Goal: Task Accomplishment & Management: Use online tool/utility

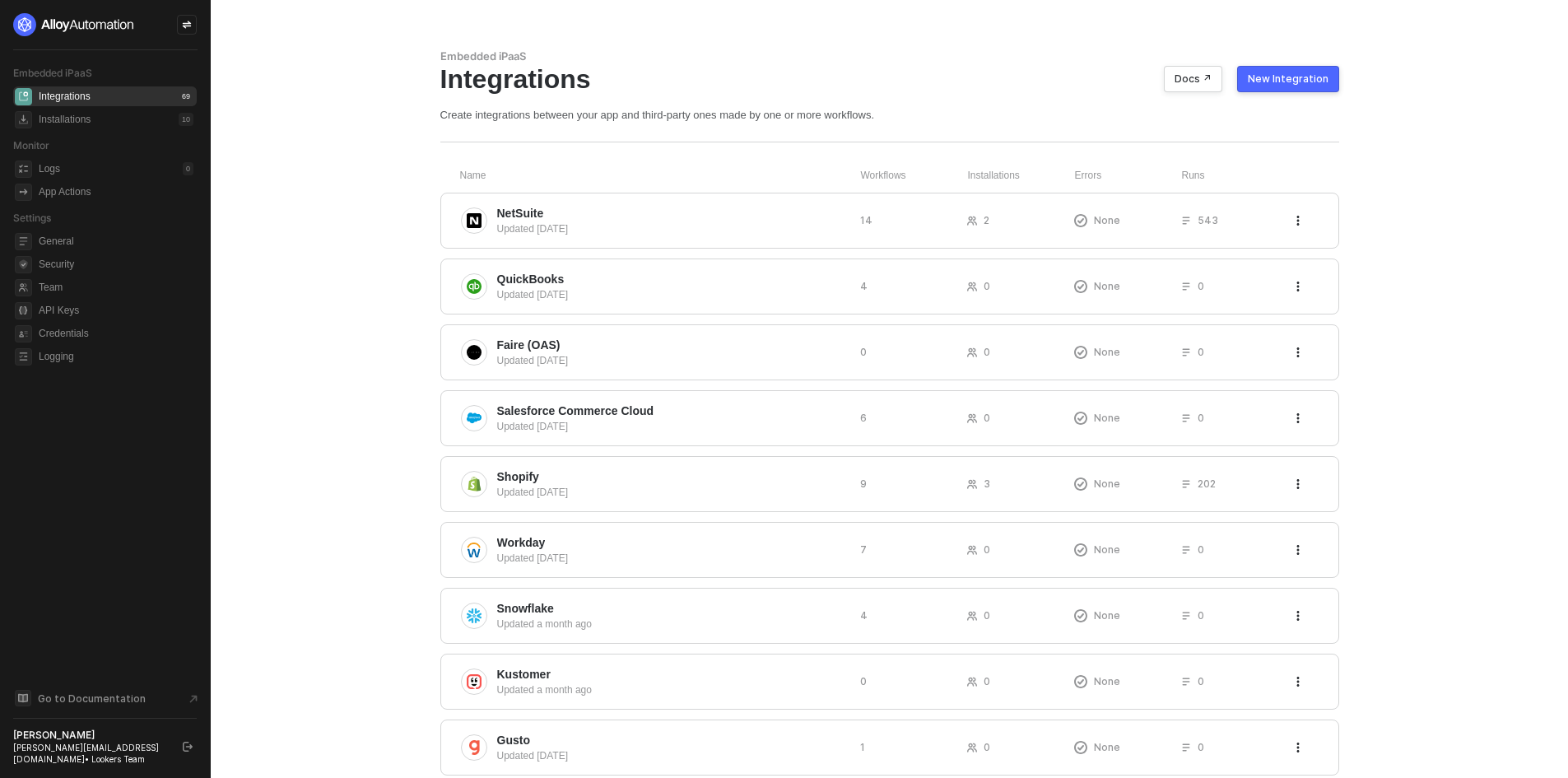
drag, startPoint x: 1263, startPoint y: 77, endPoint x: 1269, endPoint y: 91, distance: 15.2
click at [1269, 90] on button "New Integration" at bounding box center [1287, 79] width 102 height 27
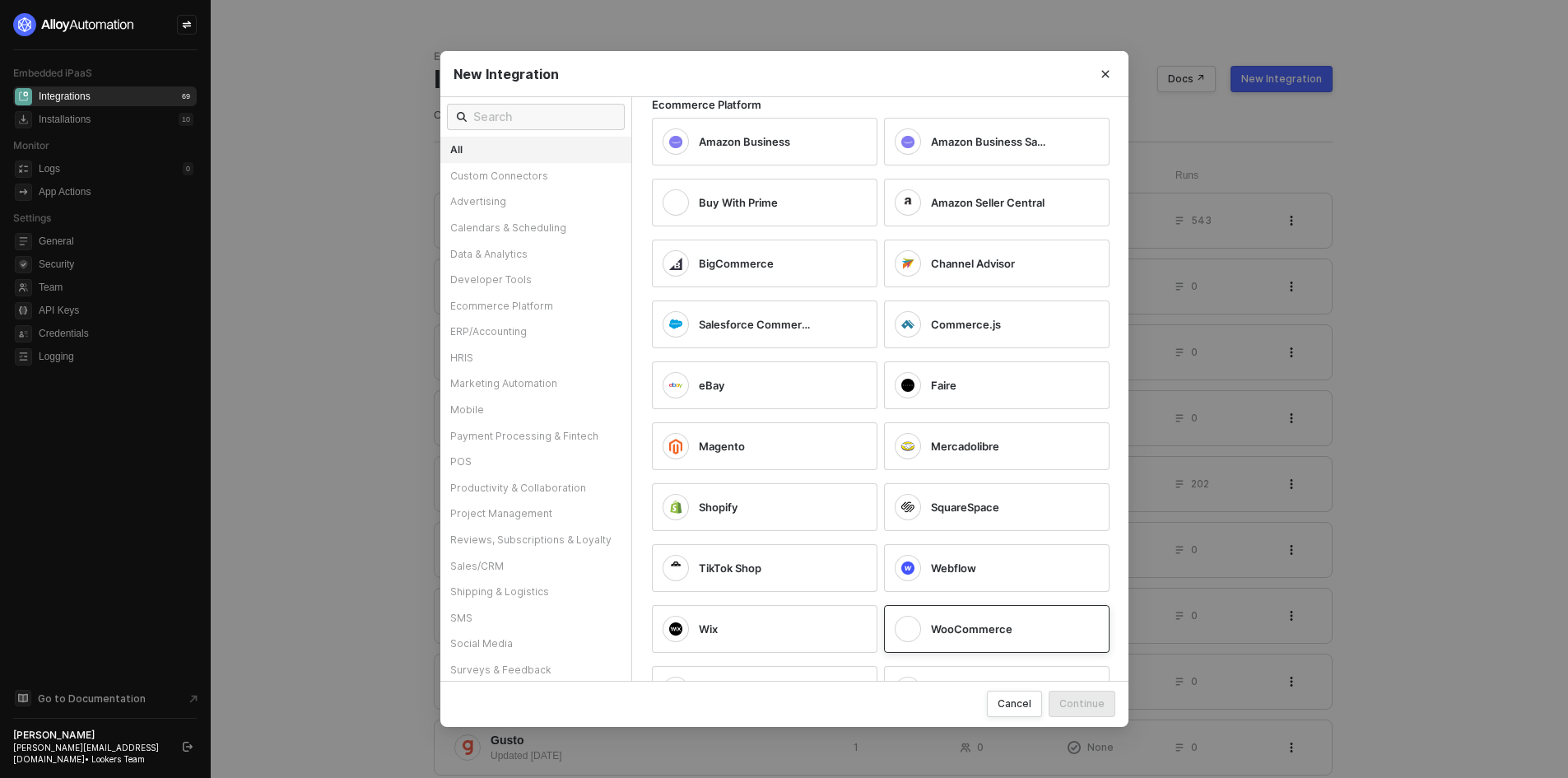
scroll to position [1975, 0]
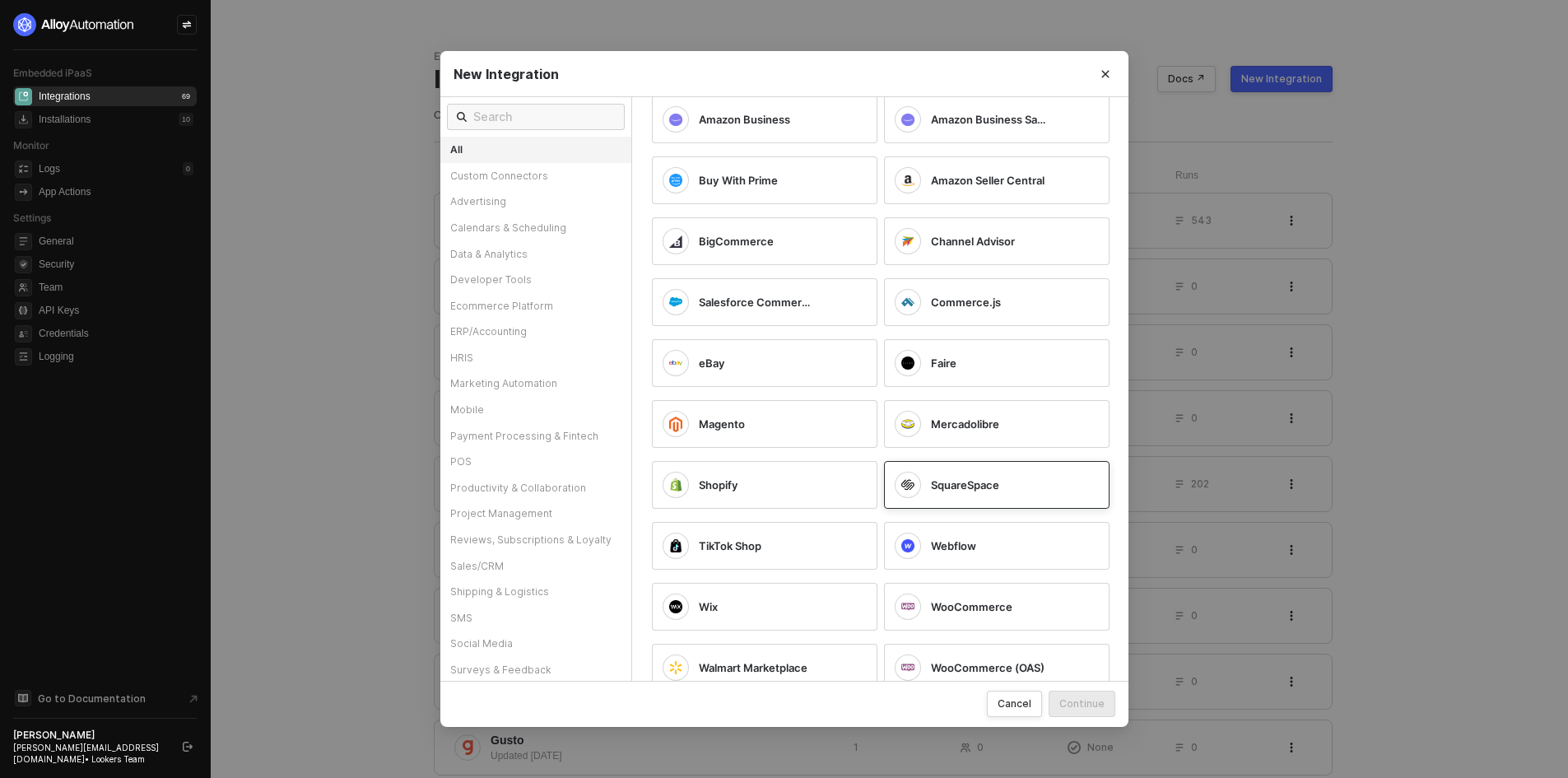
click at [951, 489] on span "SquareSpace" at bounding box center [964, 484] width 68 height 15
click at [1089, 709] on div "Continue" at bounding box center [1082, 703] width 45 height 14
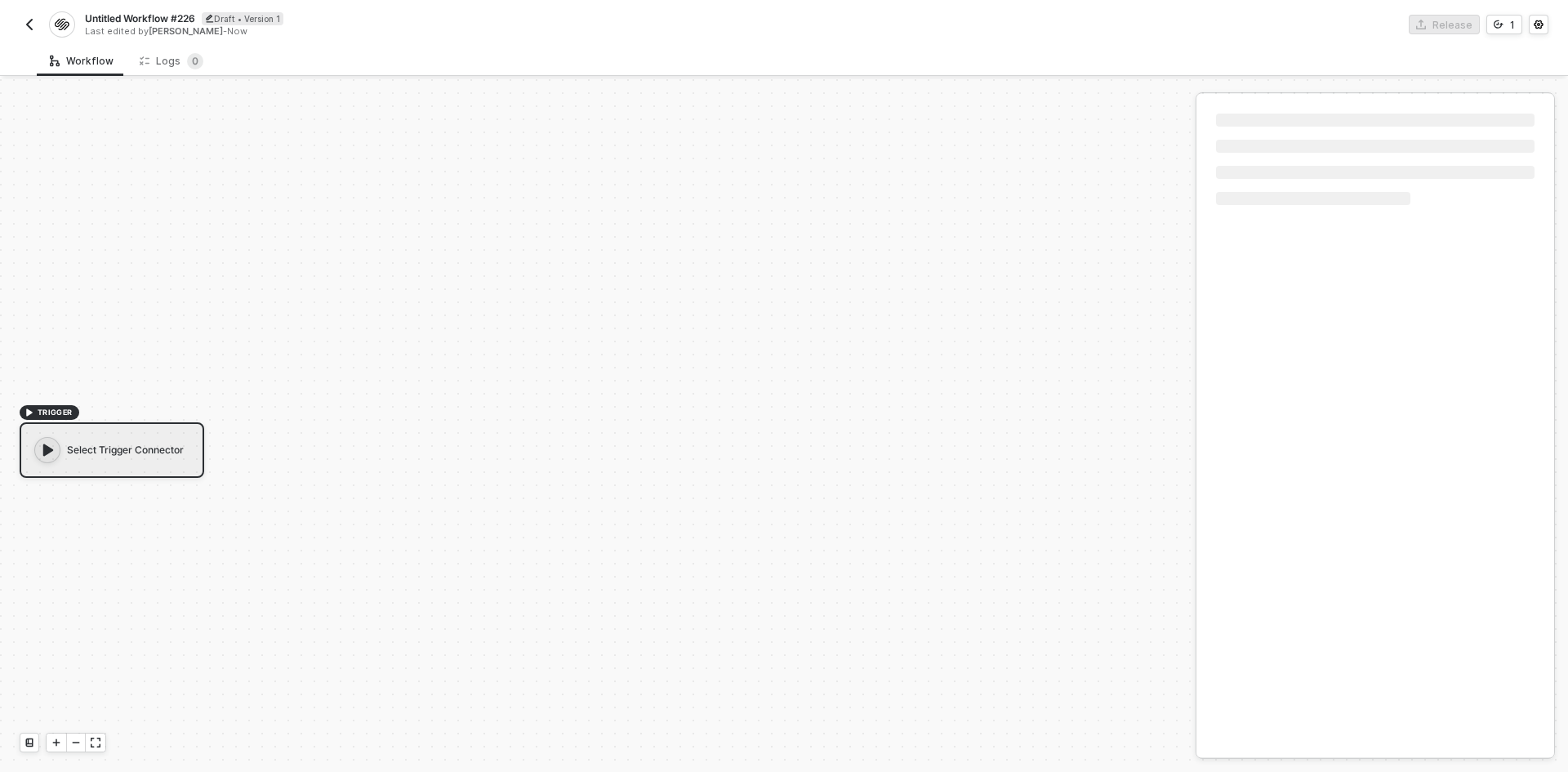
scroll to position [30, 0]
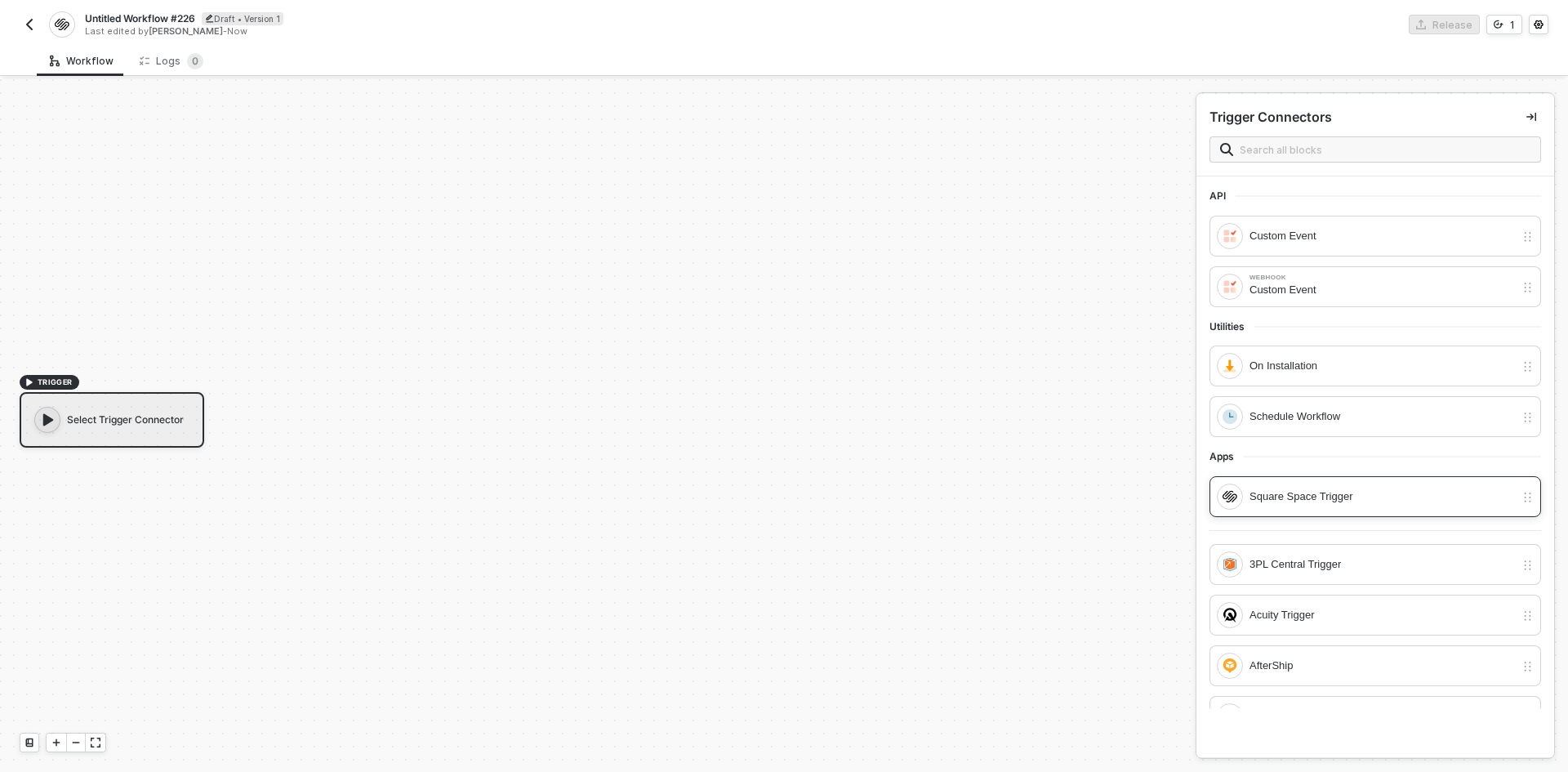
click at [1364, 491] on div "Square Space Trigger" at bounding box center [1382, 496] width 266 height 18
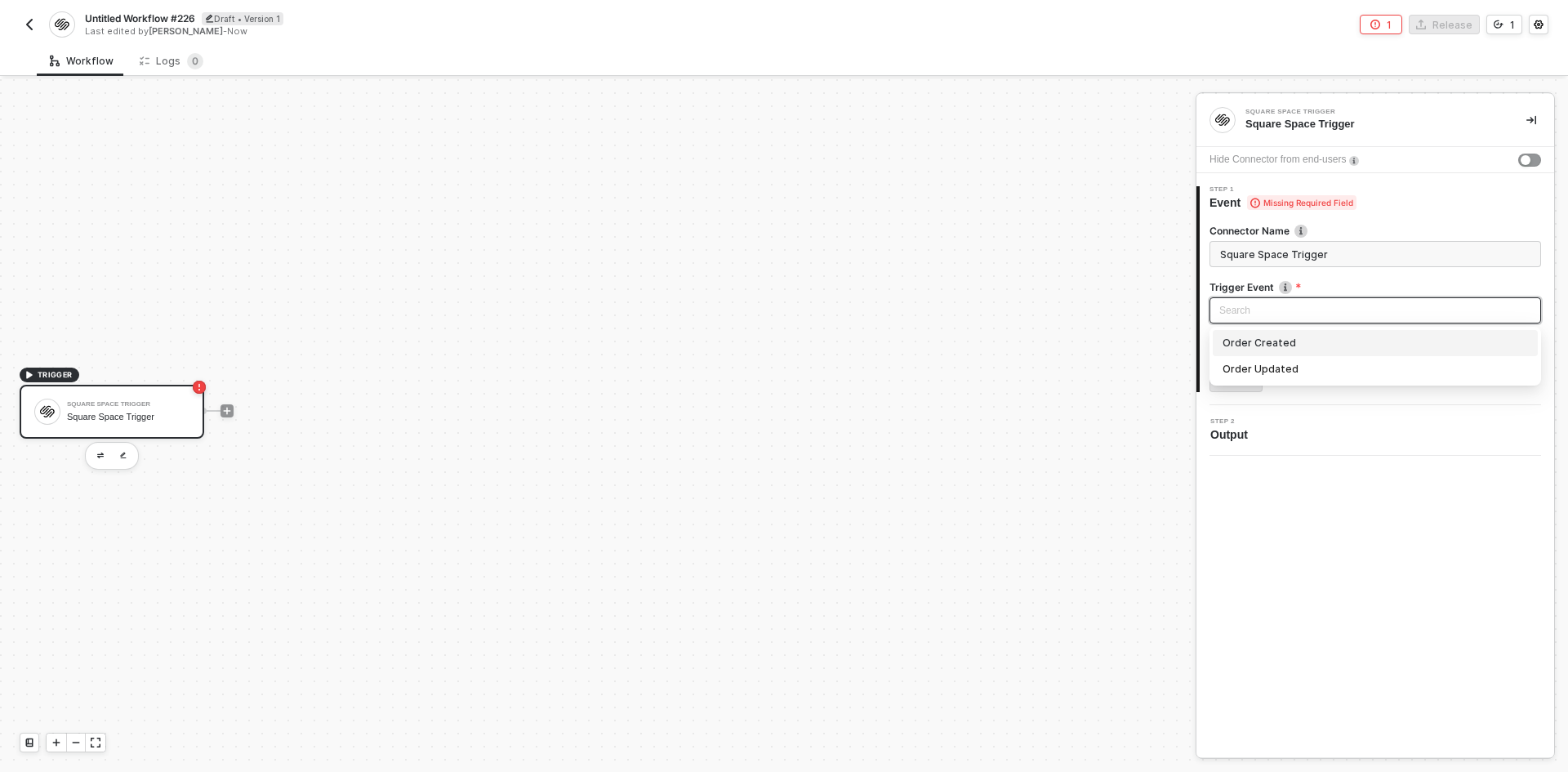
click at [1293, 309] on input "search" at bounding box center [1376, 310] width 312 height 25
click at [866, 487] on div "TRIGGER Square Space Trigger Square Space Trigger" at bounding box center [594, 410] width 1187 height 723
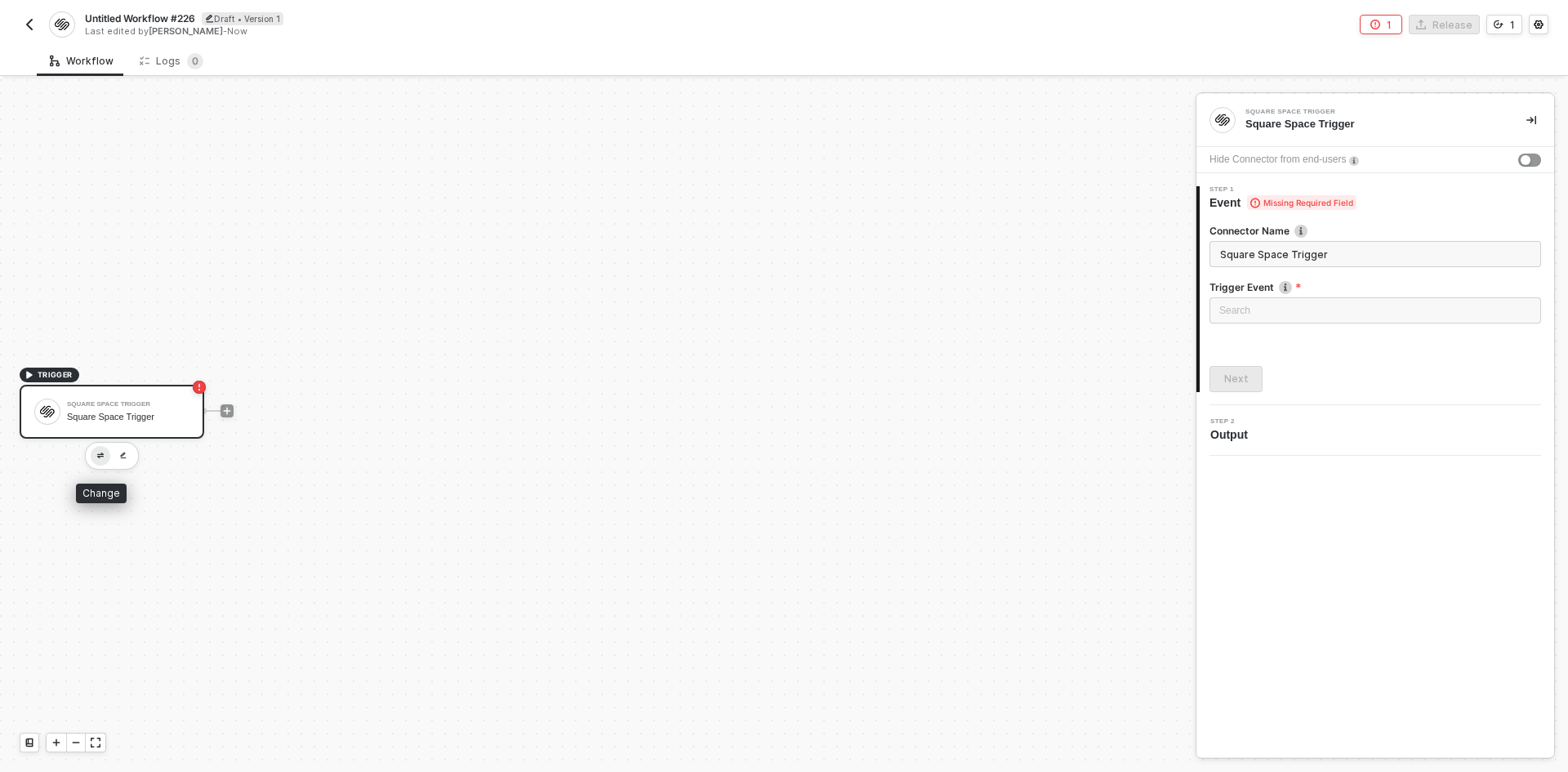
click at [95, 450] on button "button" at bounding box center [100, 455] width 20 height 20
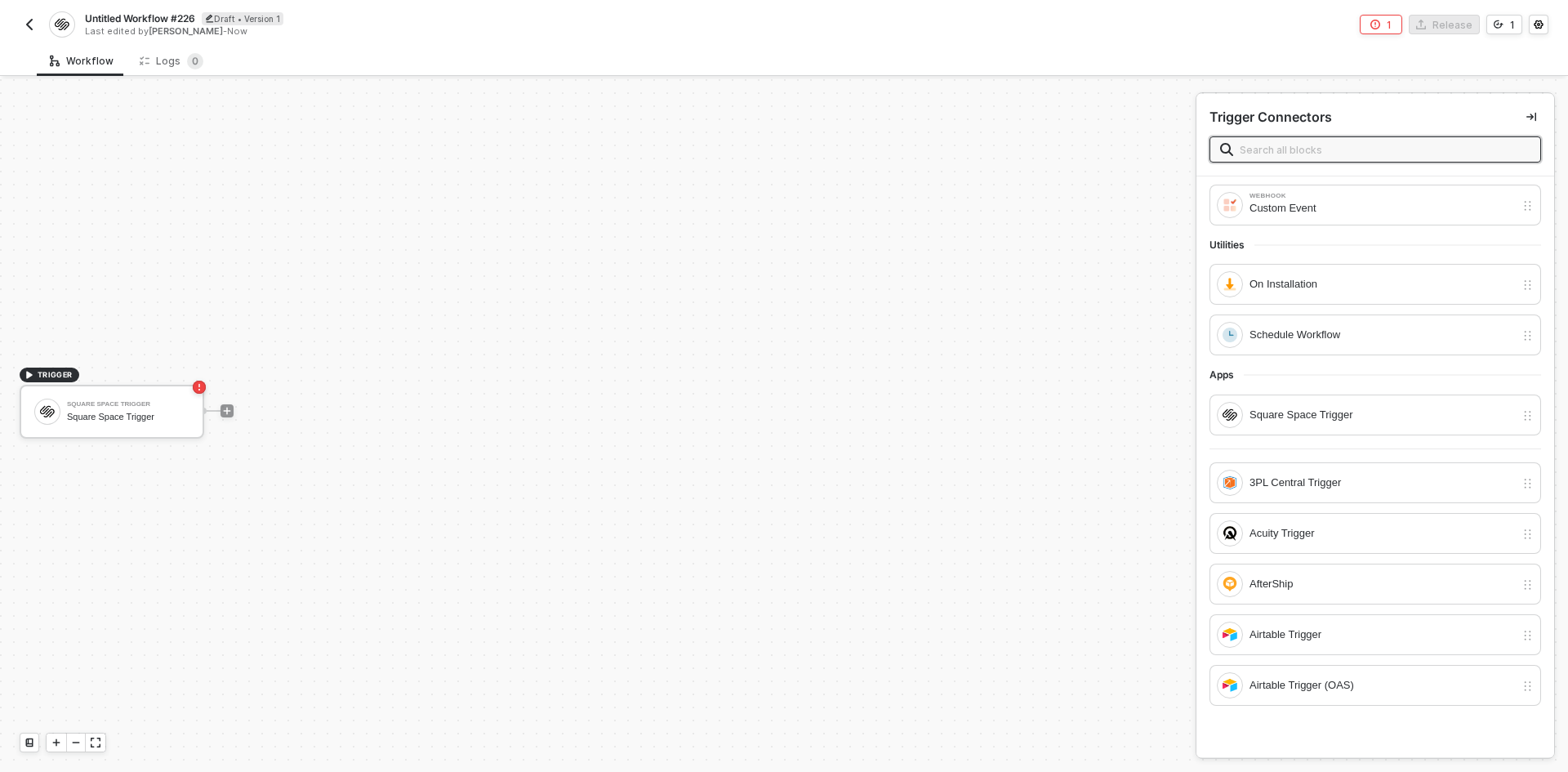
scroll to position [0, 0]
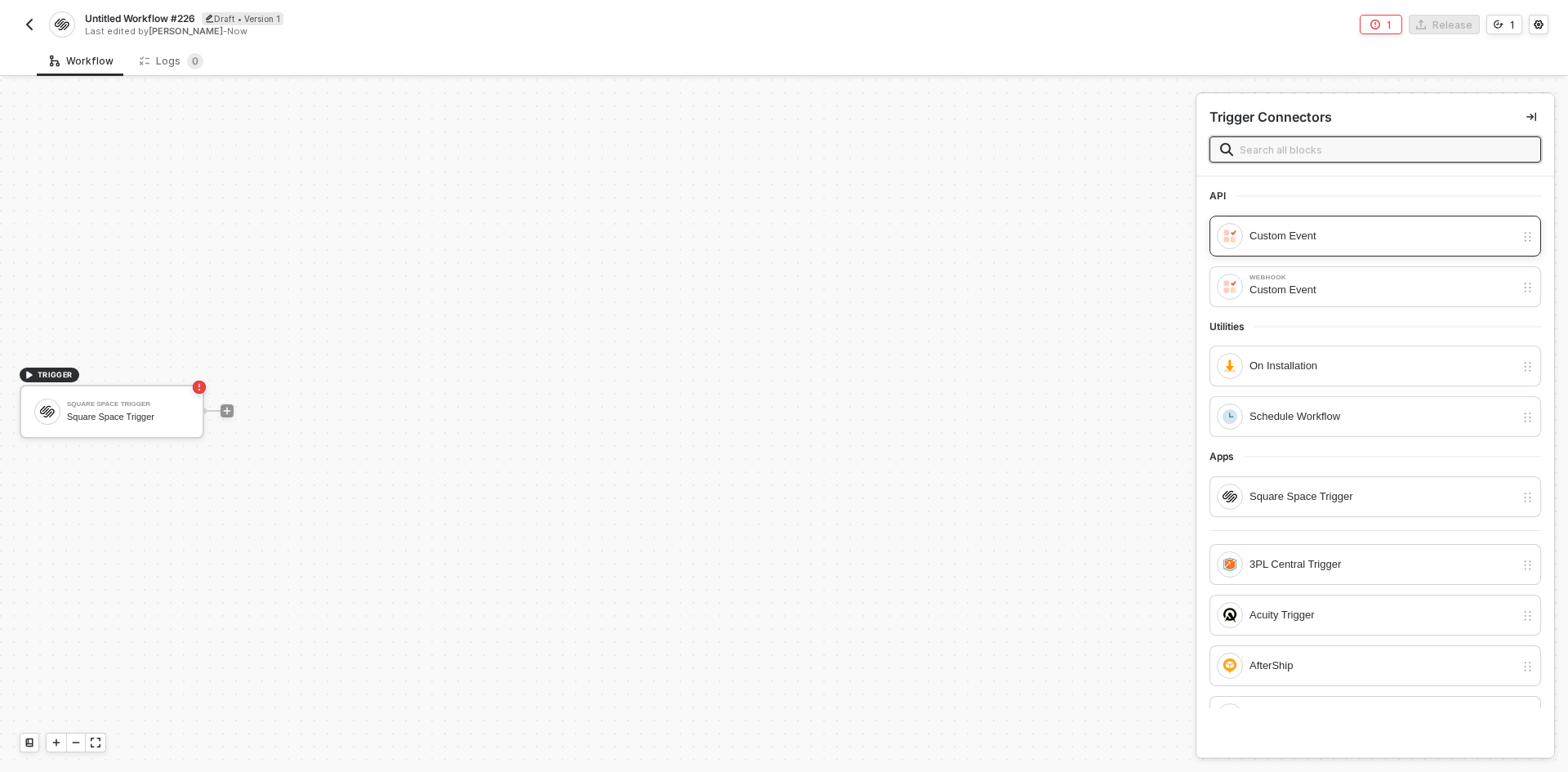
click at [1318, 234] on div "Custom Event" at bounding box center [1382, 235] width 266 height 18
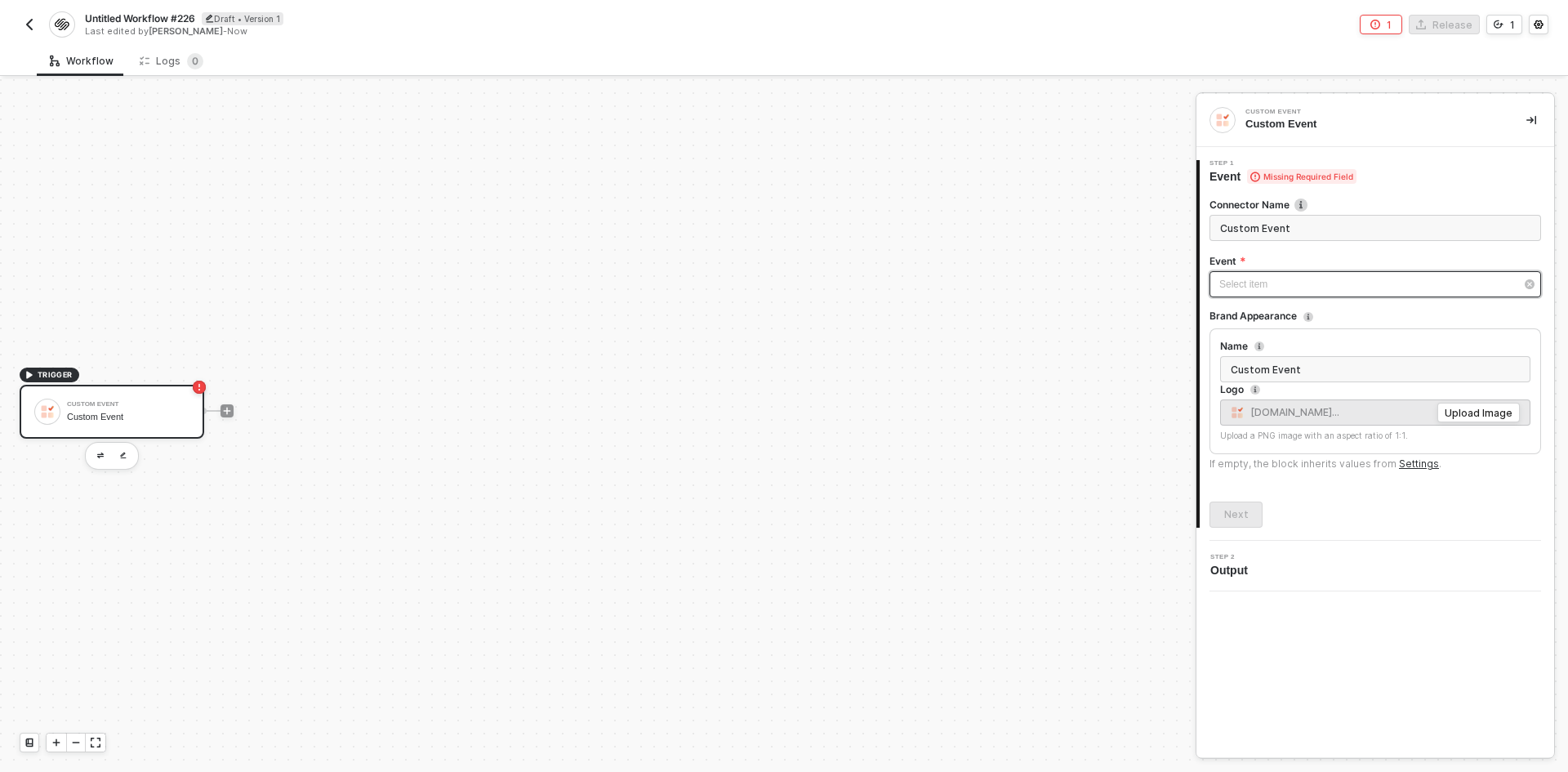
click at [1280, 294] on div "Select item ﻿" at bounding box center [1376, 283] width 332 height 26
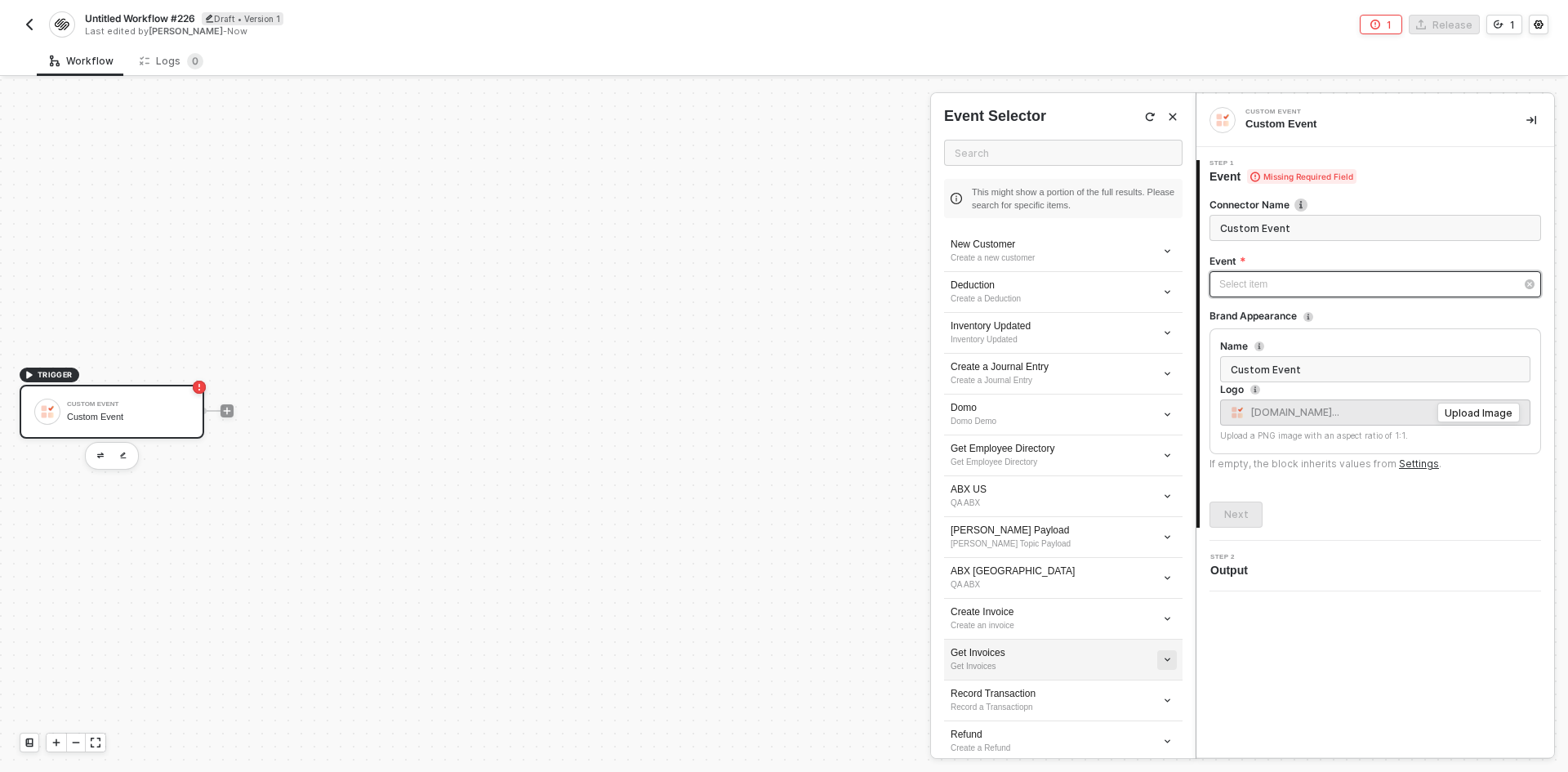
scroll to position [163, 0]
click at [1163, 660] on icon "icon-arrow-down-small" at bounding box center [1167, 659] width 9 height 9
click at [1066, 681] on li "Edit" at bounding box center [1097, 690] width 128 height 26
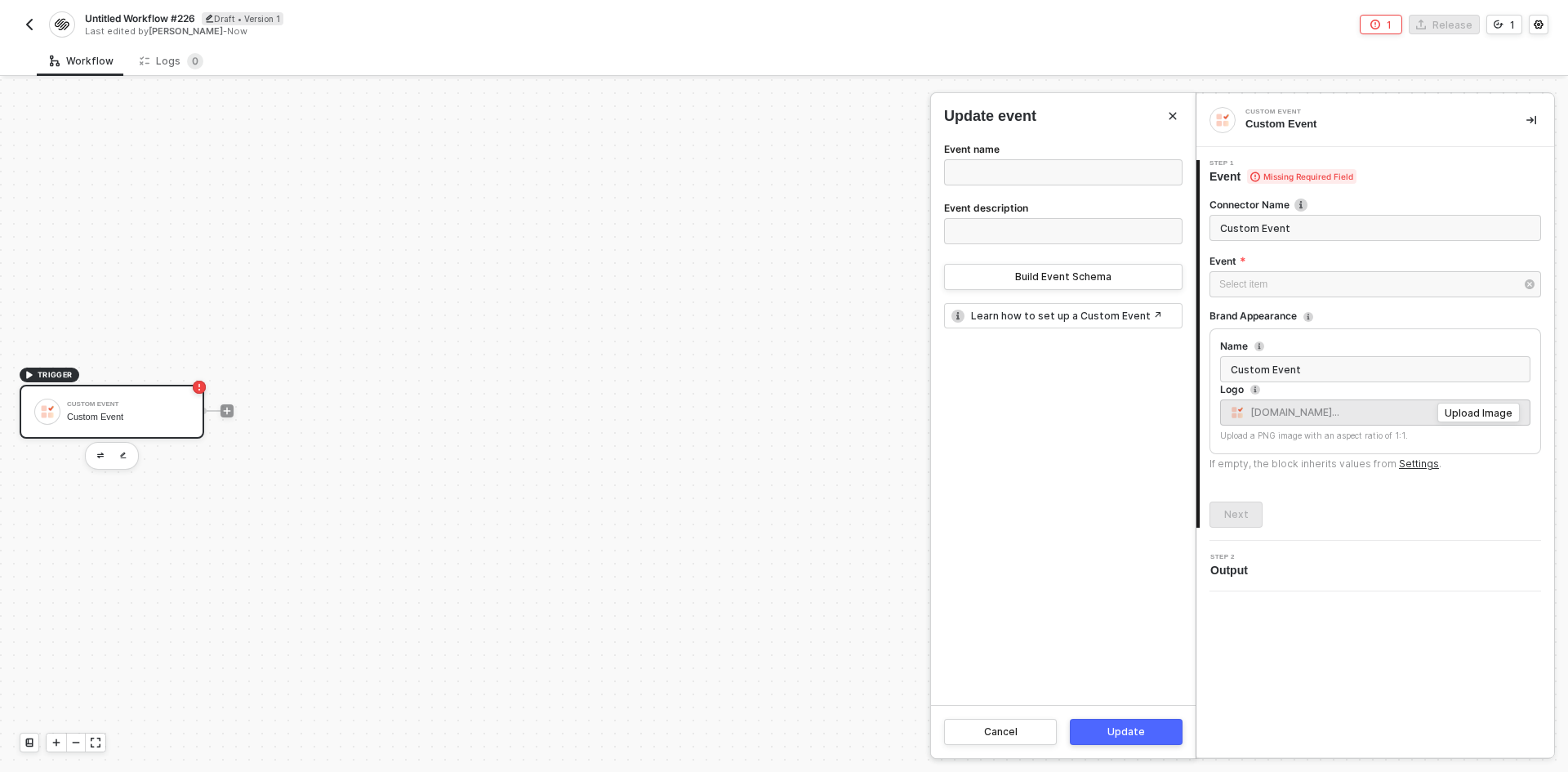
type input "Refund"
type input "Create a Refund"
click at [1065, 282] on div "Build Event Schema" at bounding box center [1064, 277] width 96 height 13
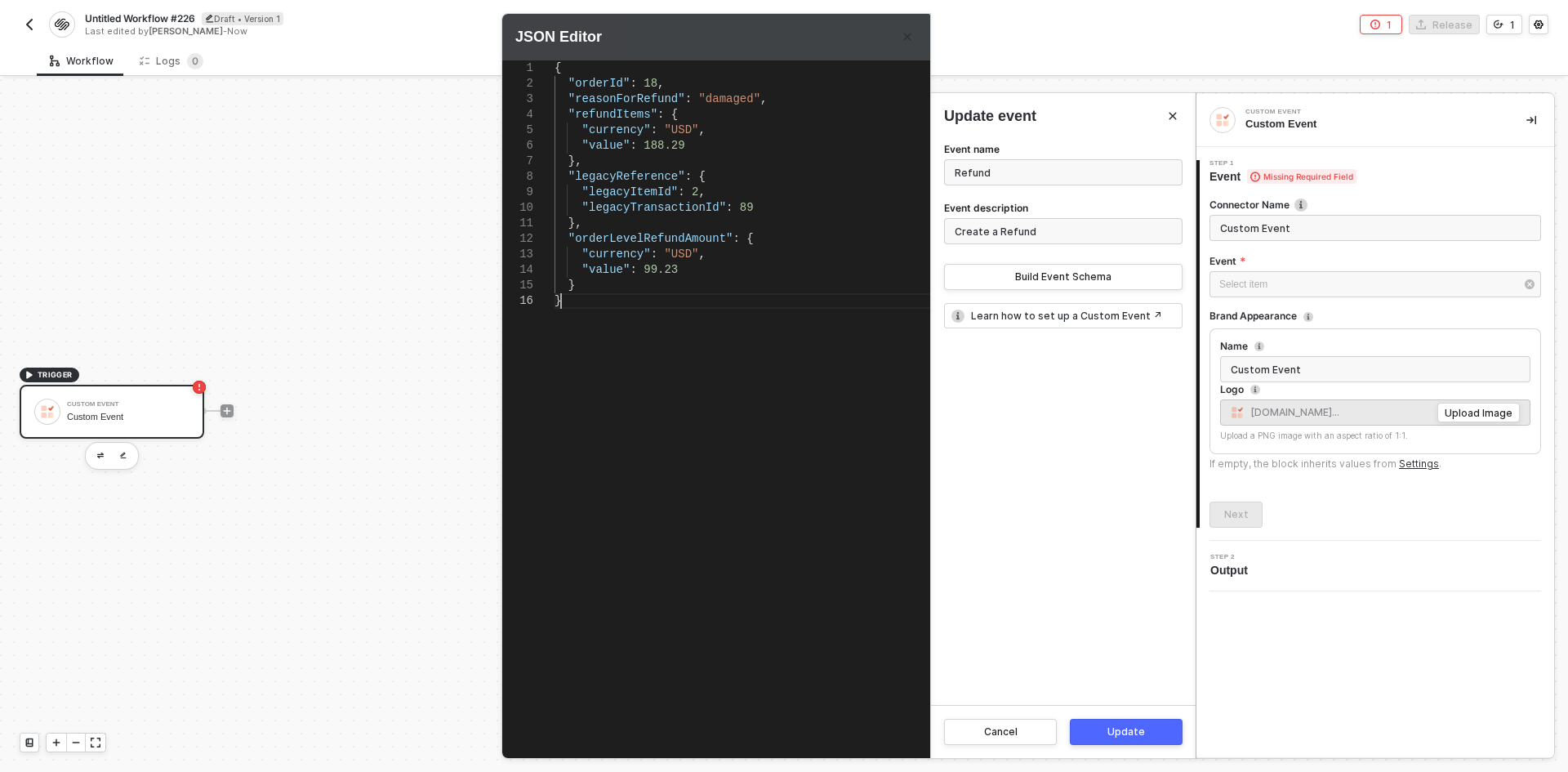
scroll to position [0, 0]
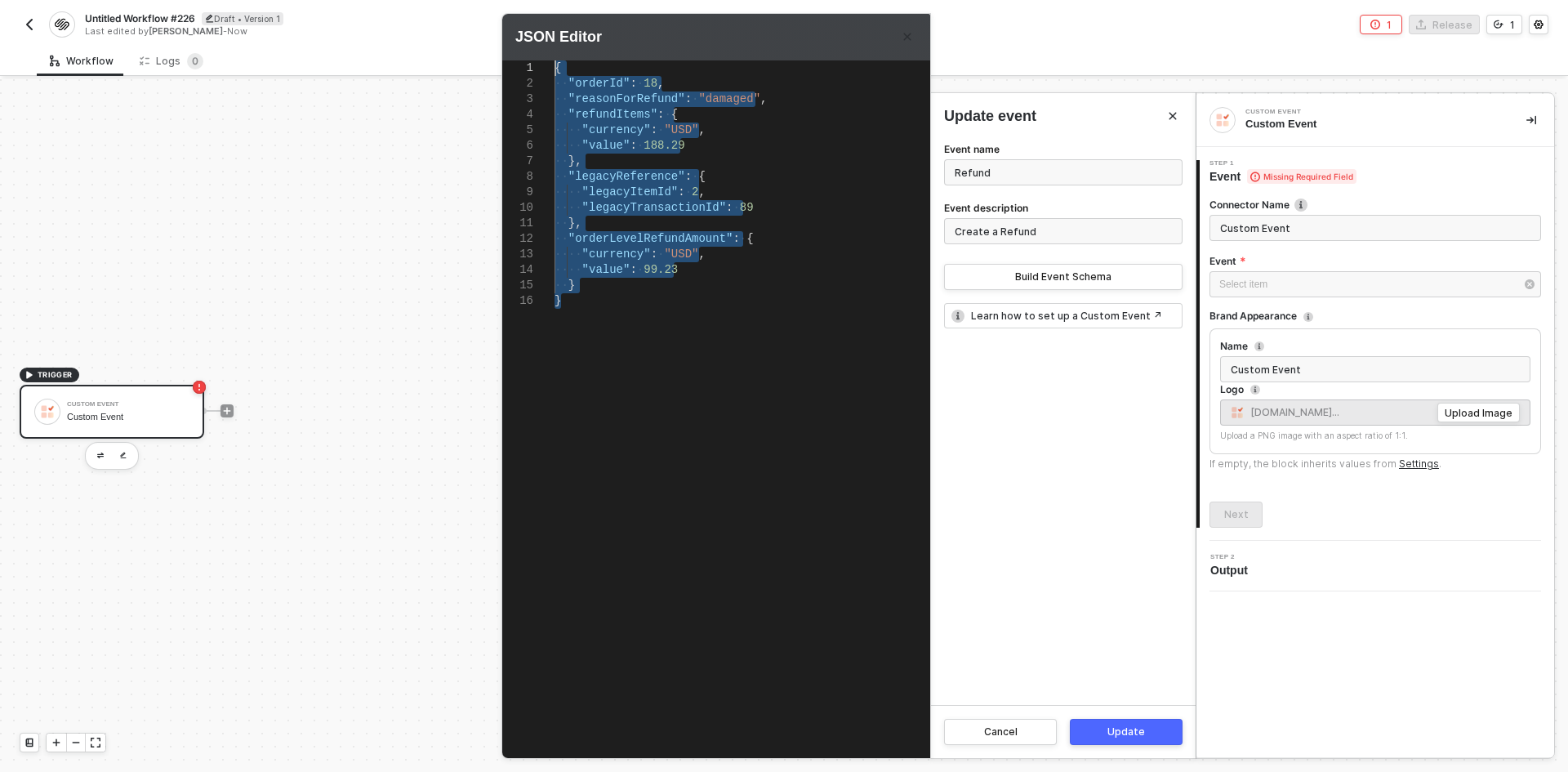
drag, startPoint x: 609, startPoint y: 399, endPoint x: 442, endPoint y: -4, distance: 436.2
click at [442, 0] on html "Alloy Untitled Workflow #226 Draft • Version 1 Last edited by Brandon Looker - …" at bounding box center [784, 386] width 1568 height 772
click at [665, 451] on div "{ ·· "orderId" : · 18 , ·· "reasonForRefund" : · "damaged" , ·· "refundItems" :…" at bounding box center [773, 389] width 438 height 657
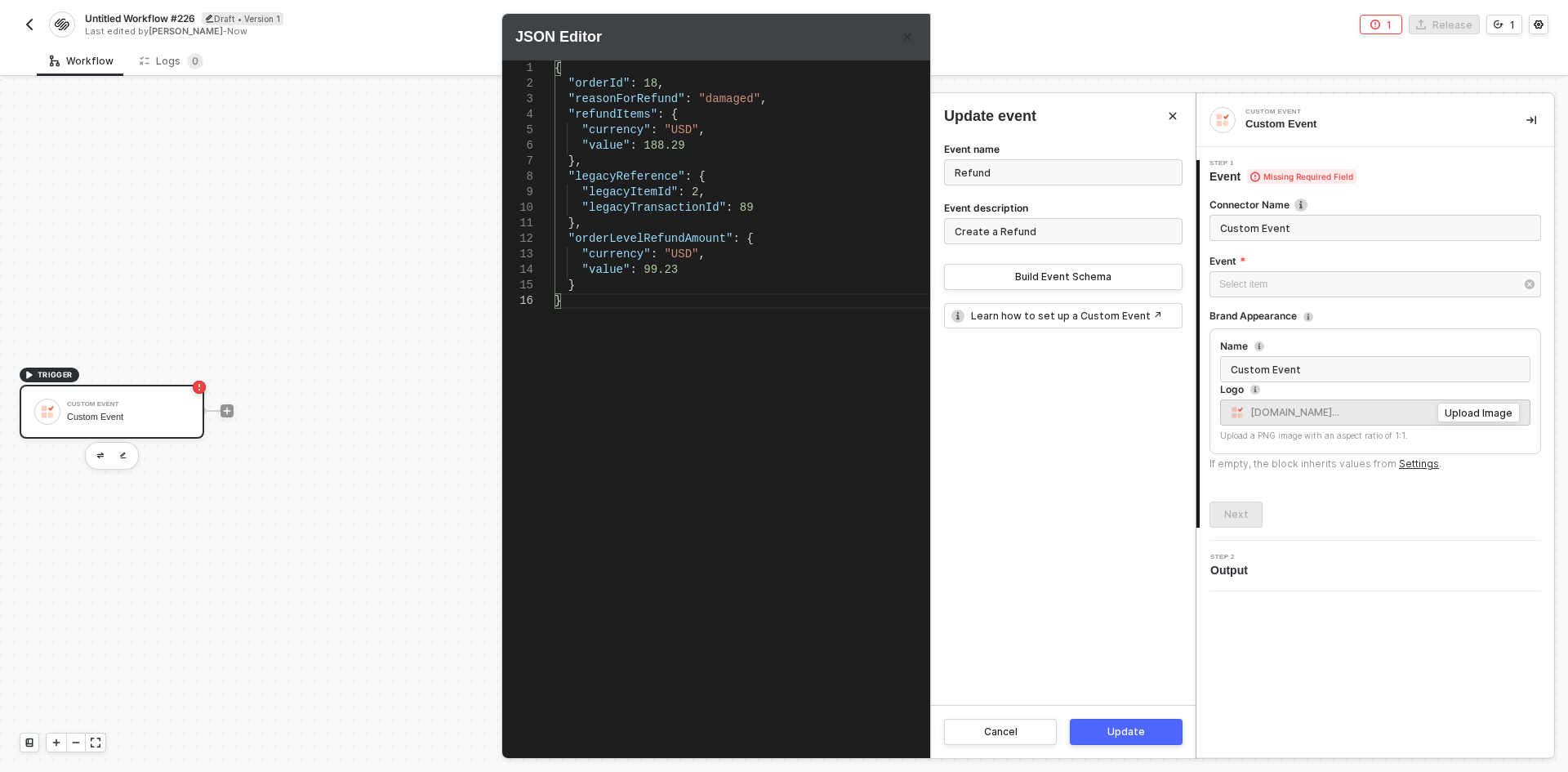
type textarea "{ "orderId": 18, "reasonForRefund": "damaged", "refundItems": { "currency": "US…"
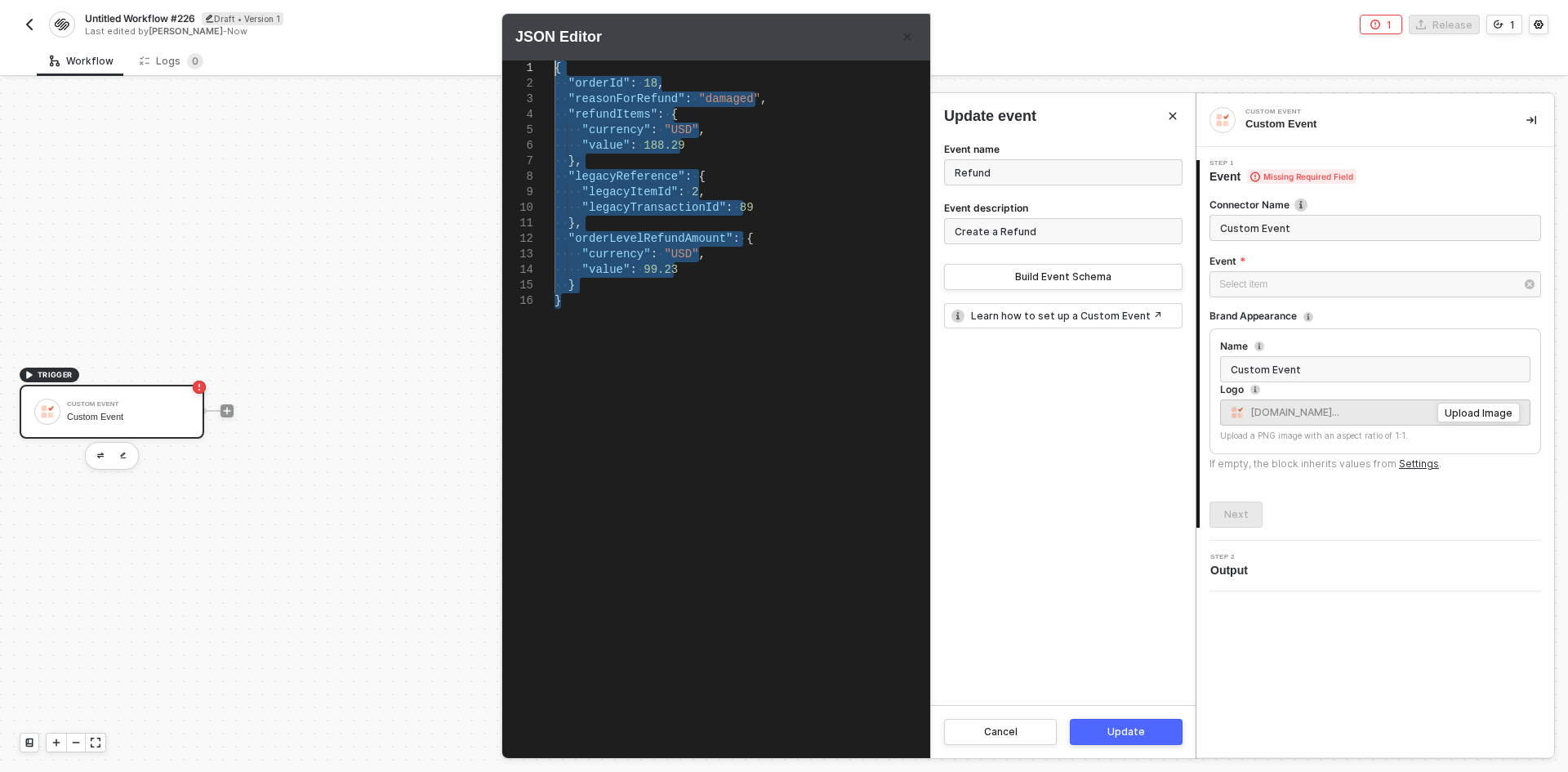
drag, startPoint x: 623, startPoint y: 439, endPoint x: 474, endPoint y: 45, distance: 421.2
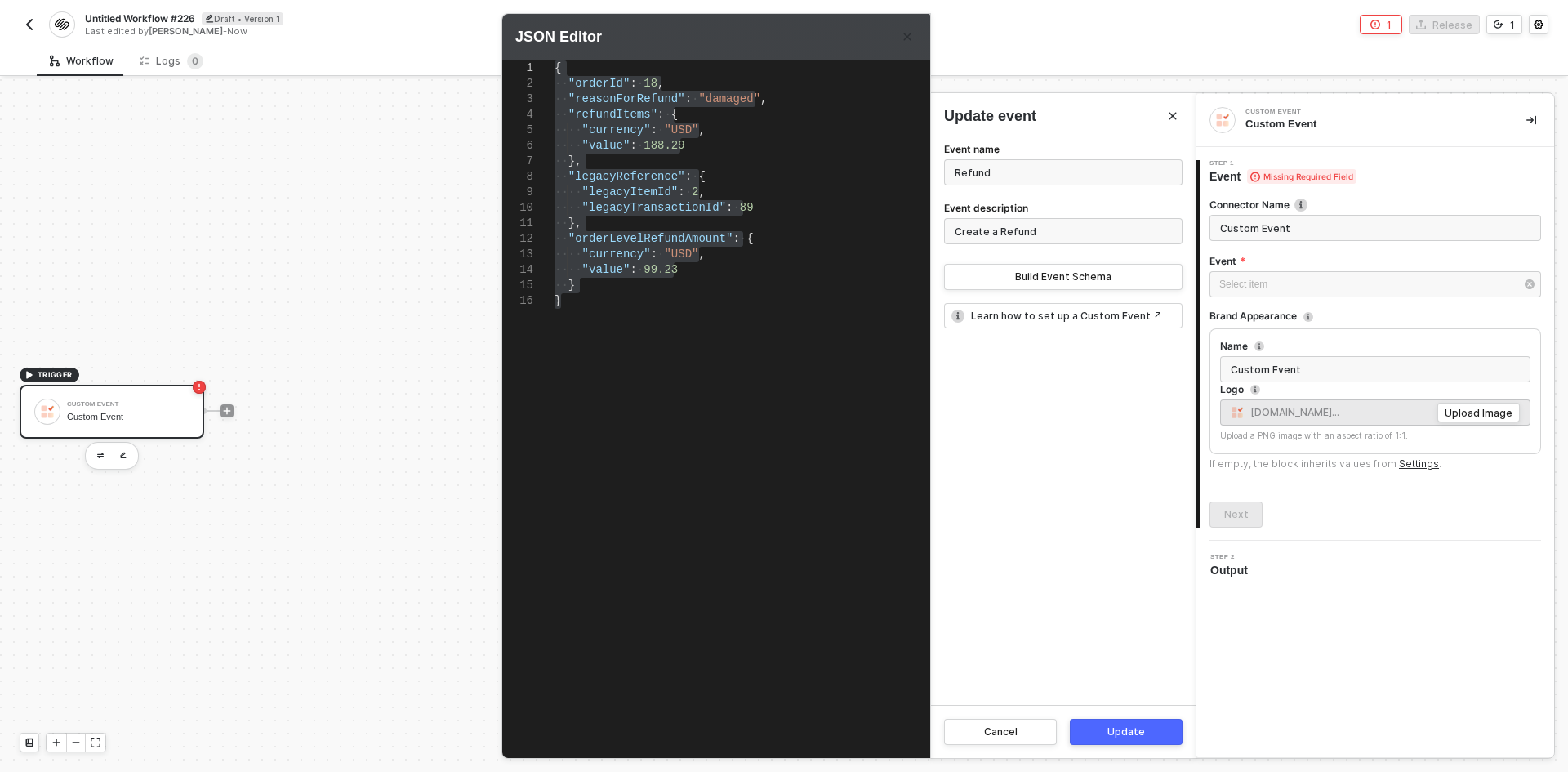
click at [1141, 720] on button "Update" at bounding box center [1125, 731] width 113 height 26
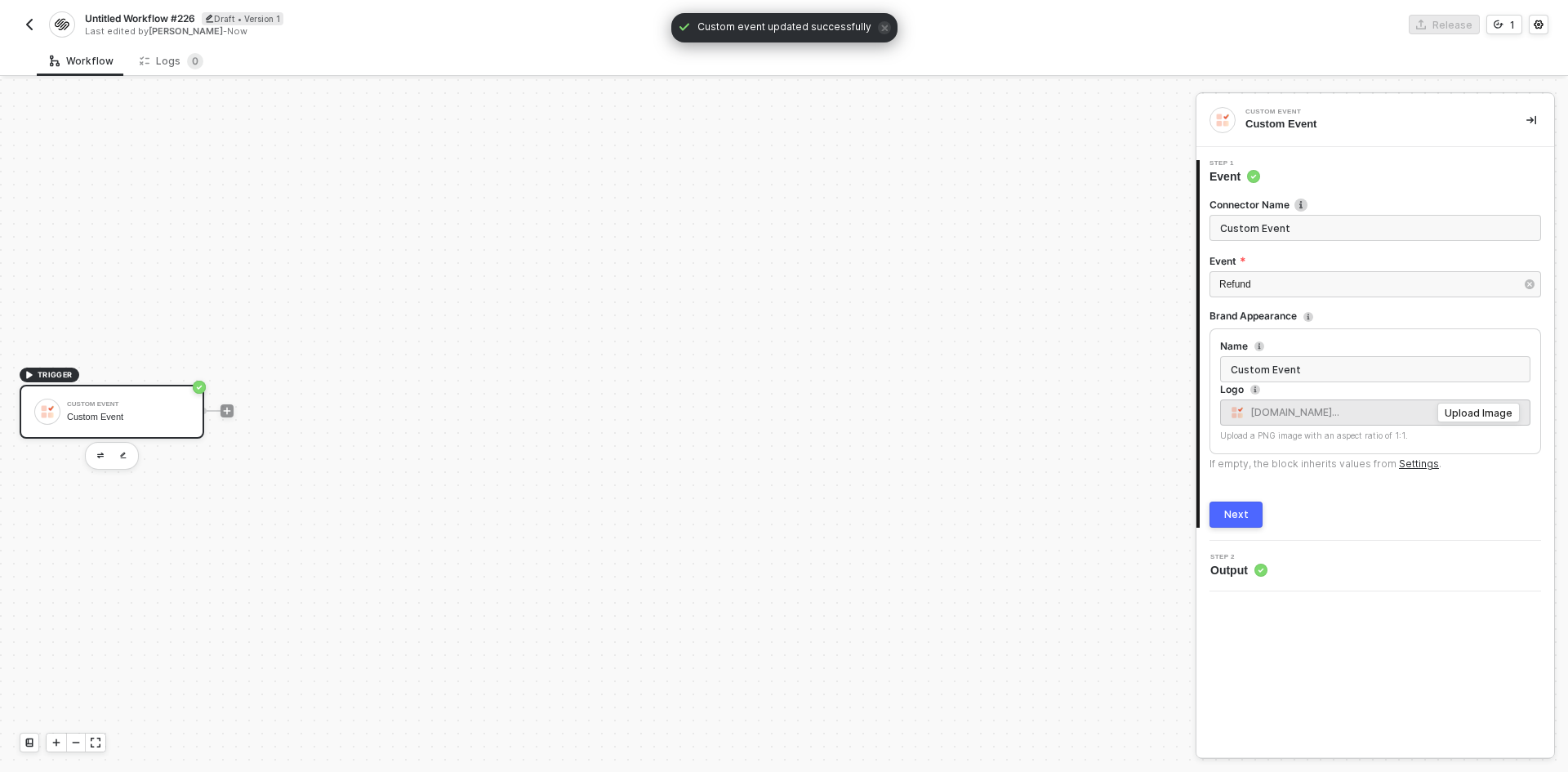
click at [1225, 503] on button "Next" at bounding box center [1236, 514] width 53 height 26
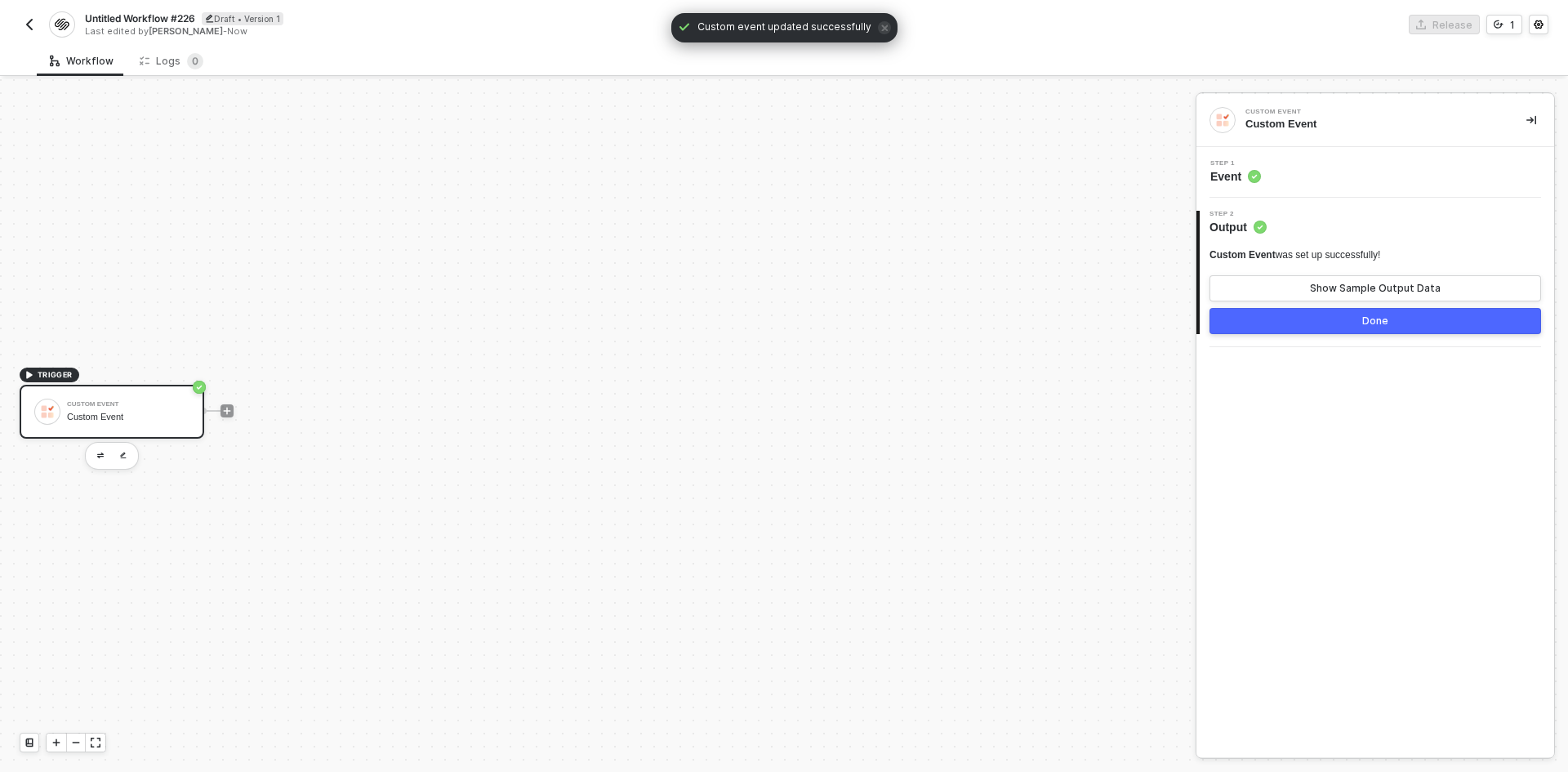
click at [231, 421] on div at bounding box center [227, 411] width 217 height 128
click at [225, 408] on icon "icon-play" at bounding box center [227, 411] width 10 height 10
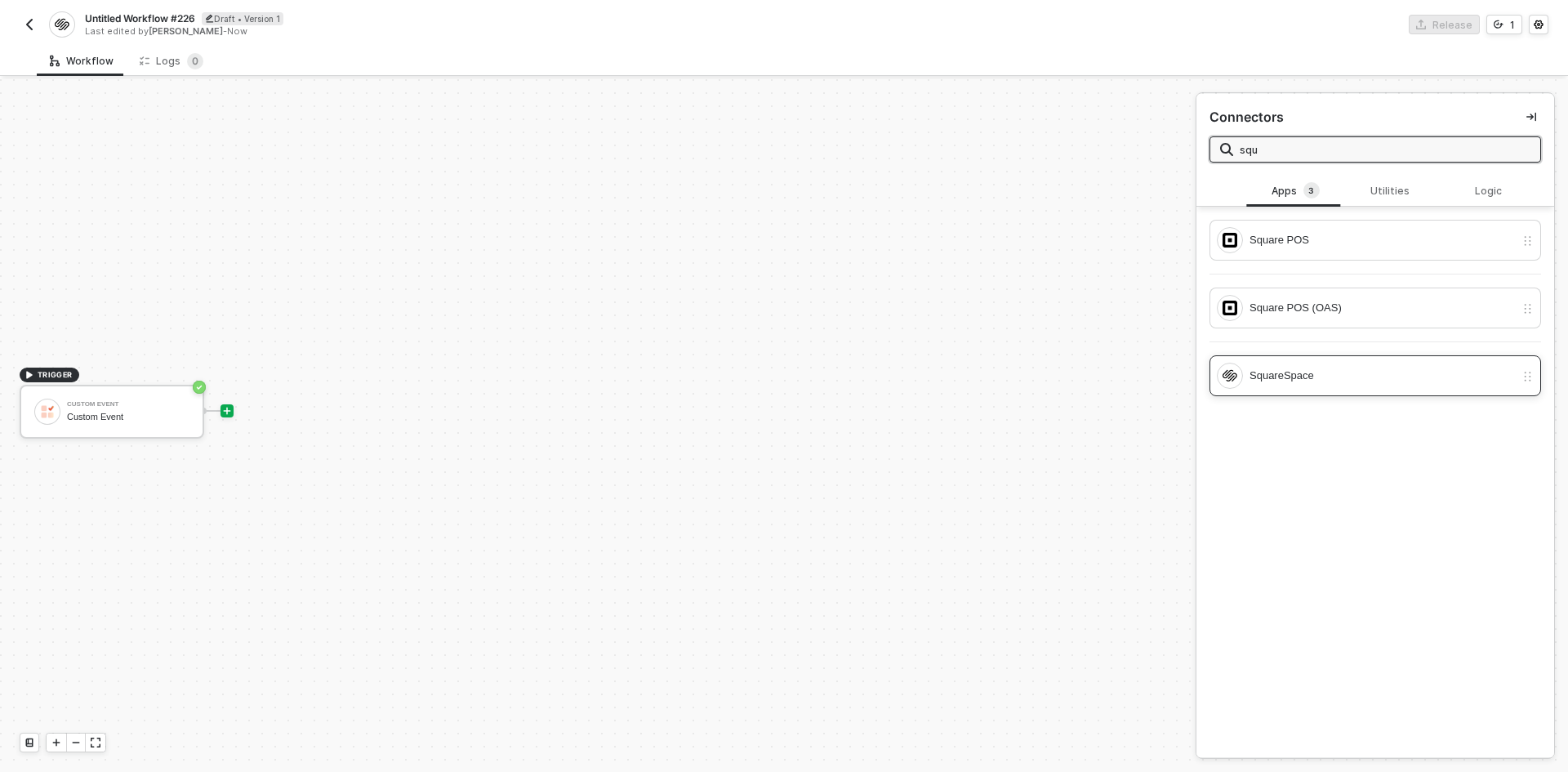
type input "squ"
click at [1371, 379] on div "SquareSpace" at bounding box center [1382, 376] width 266 height 18
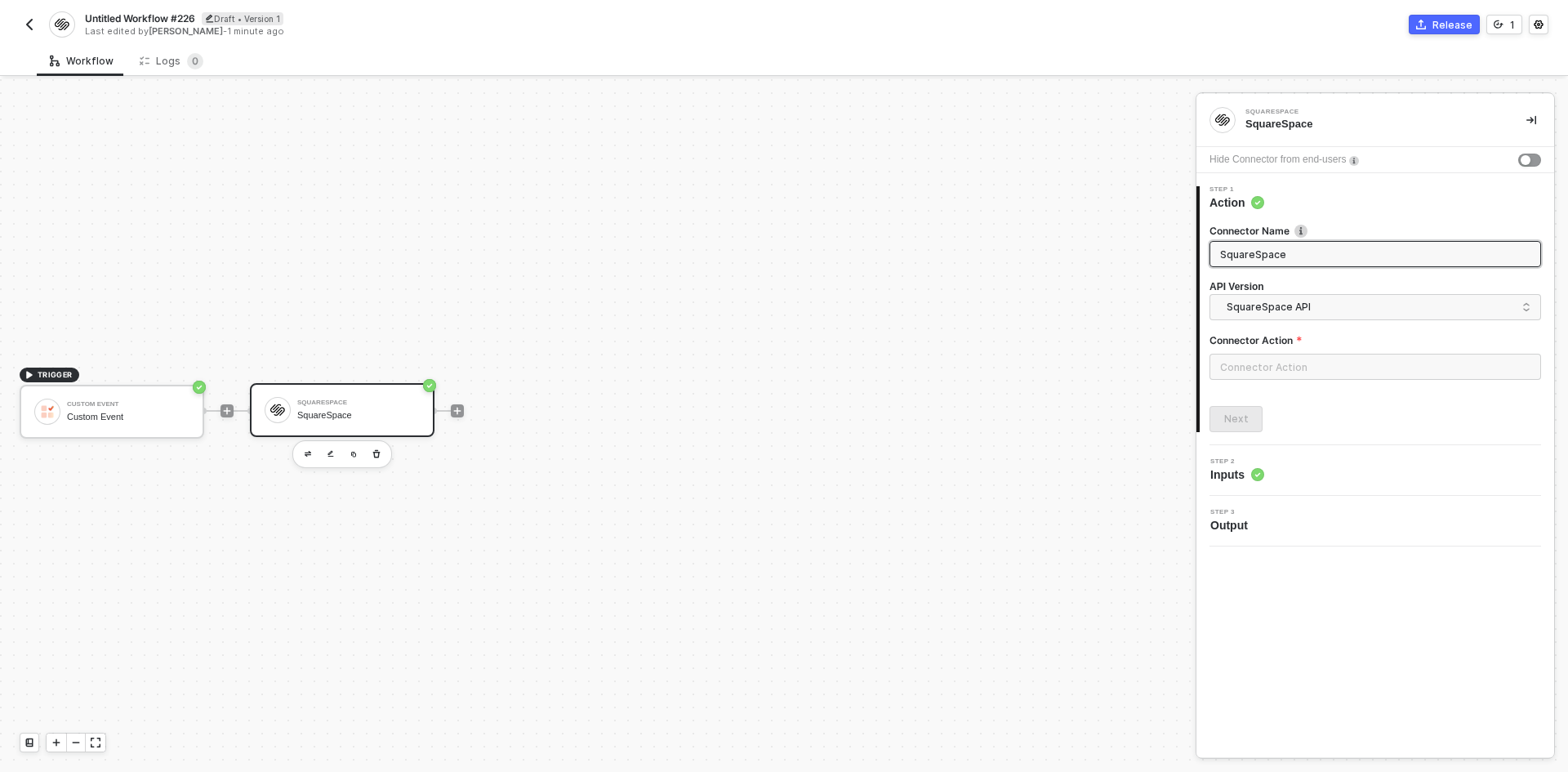
click at [1297, 387] on div at bounding box center [1376, 373] width 332 height 39
click at [1298, 349] on div "Connector Action" at bounding box center [1376, 343] width 332 height 21
click at [1298, 357] on input "text" at bounding box center [1376, 366] width 332 height 26
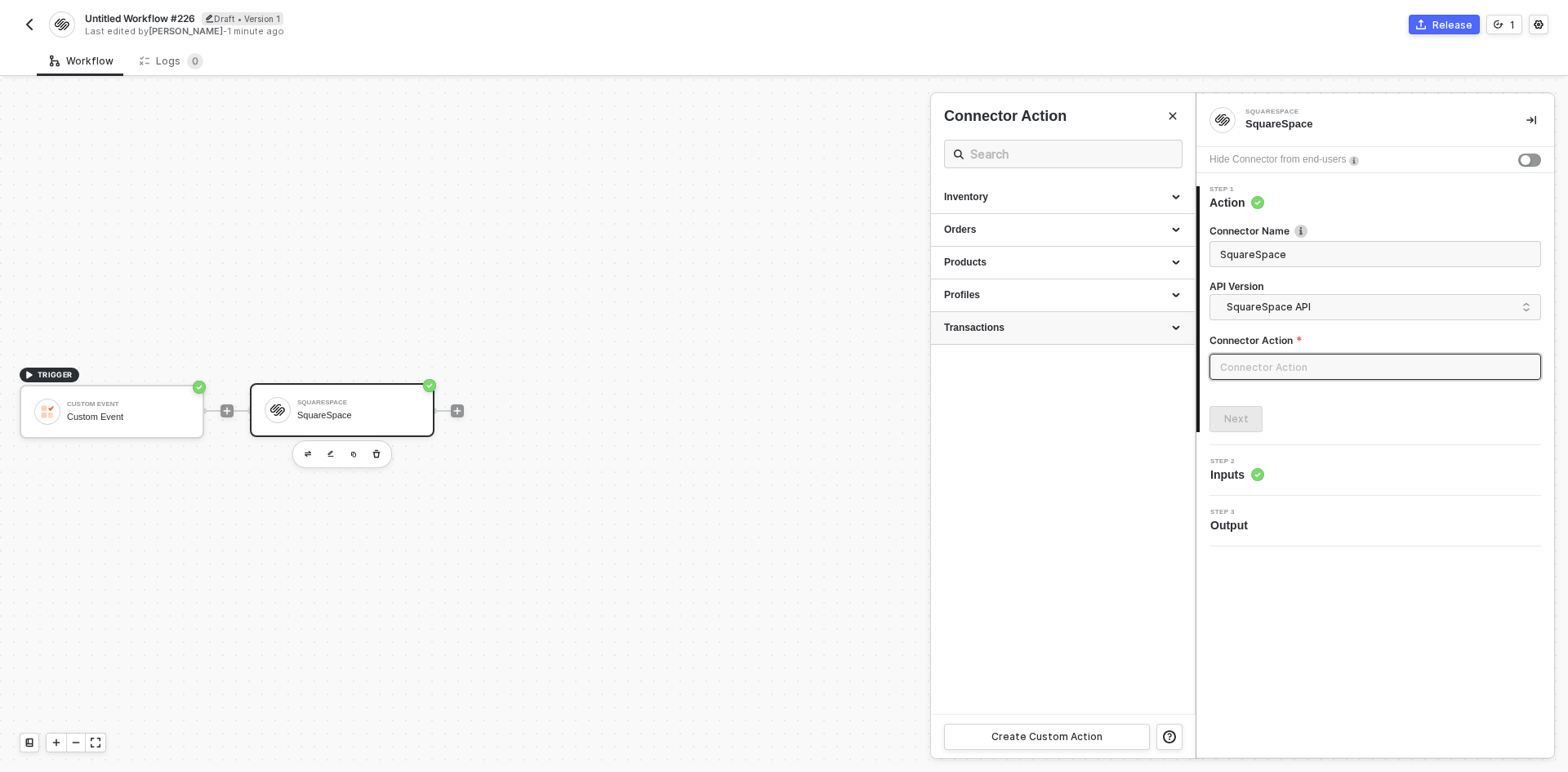
click at [1130, 320] on div "Transactions" at bounding box center [1063, 328] width 264 height 32
click at [1126, 305] on div "Profiles" at bounding box center [1063, 295] width 264 height 32
click at [1124, 261] on div "Products" at bounding box center [1063, 263] width 237 height 14
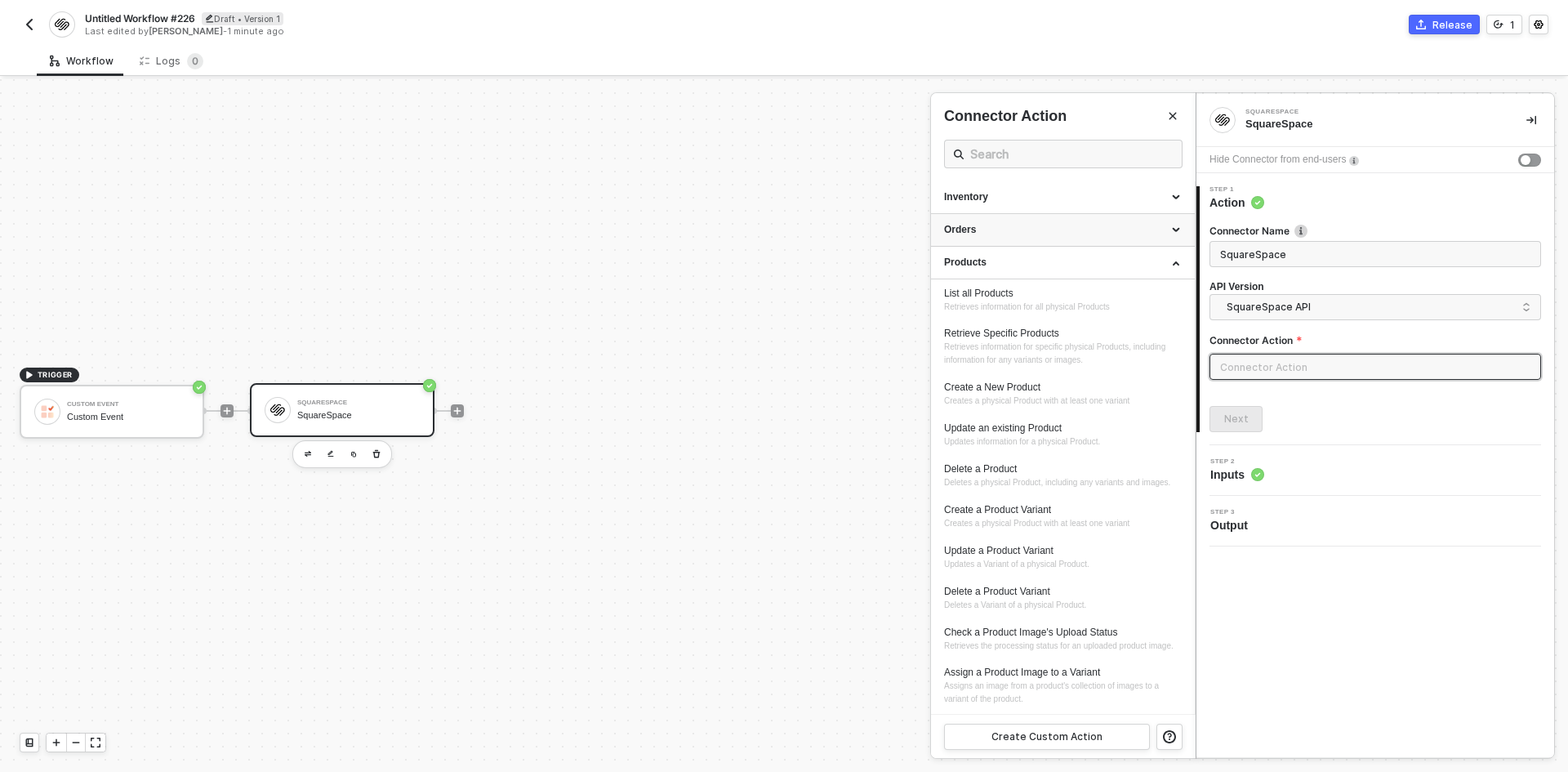
click at [1124, 241] on div "Orders" at bounding box center [1063, 230] width 264 height 32
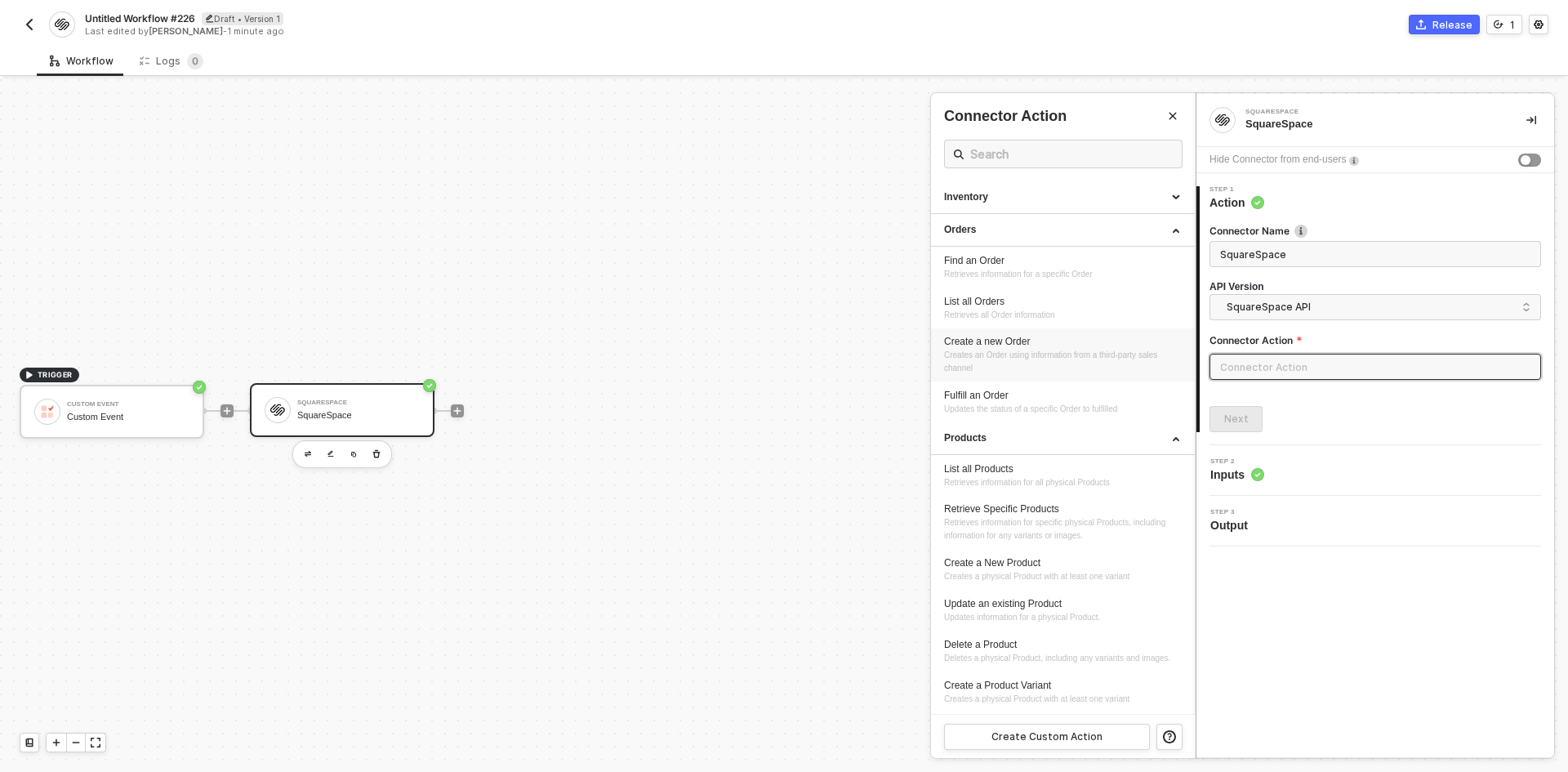
click at [1124, 343] on div "Create a new Order" at bounding box center [1063, 341] width 237 height 14
type input "Creates an Order using information from a third-party sales channel"
type input "Orders - Create a new Order"
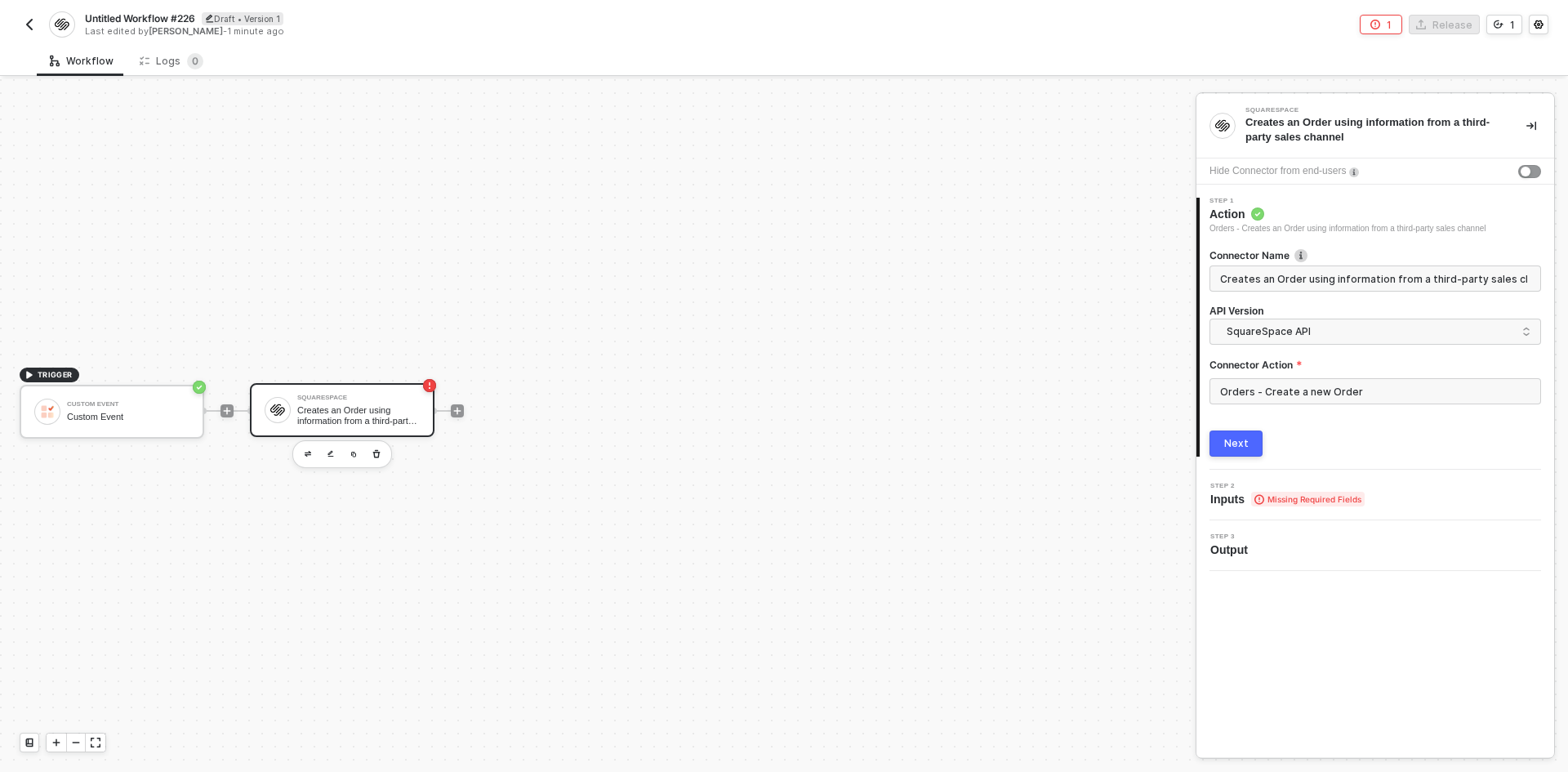
click at [1227, 435] on button "Next" at bounding box center [1236, 443] width 53 height 26
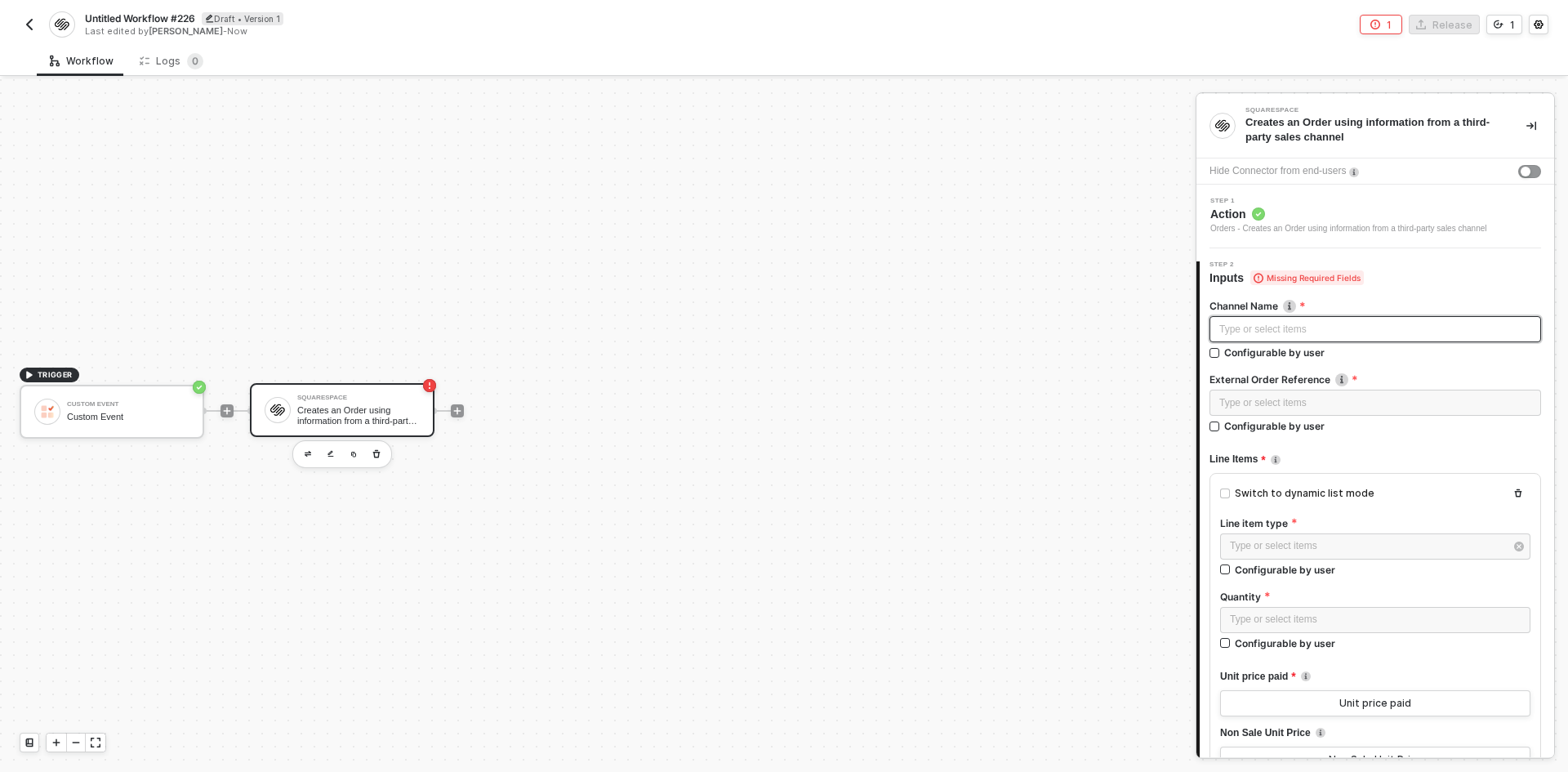
click at [1236, 329] on div "Type or select items ﻿" at bounding box center [1376, 330] width 312 height 16
click at [1066, 271] on div "Custom Event" at bounding box center [1081, 271] width 202 height 13
click at [457, 411] on icon "icon-play" at bounding box center [457, 410] width 7 height 7
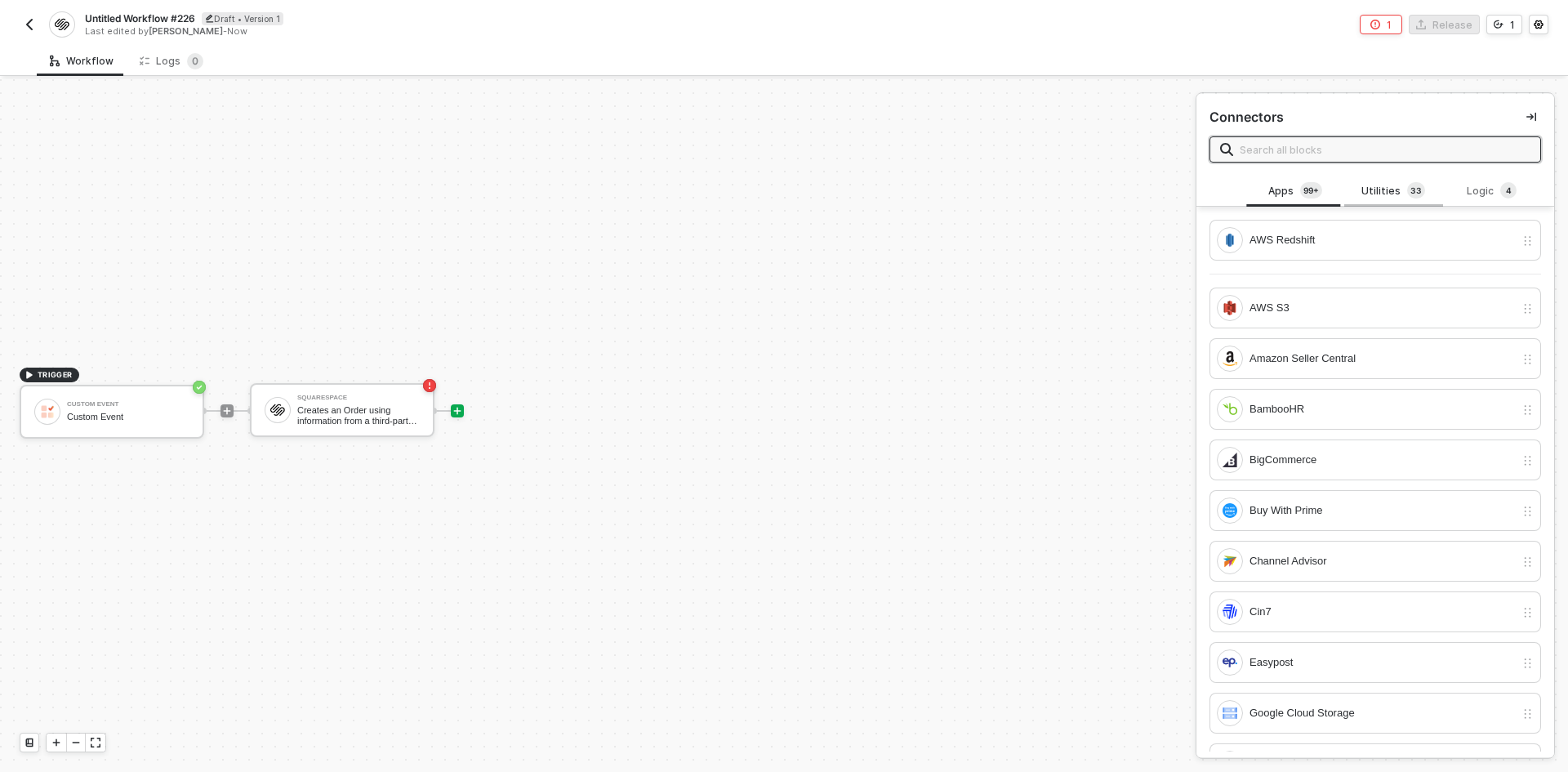
click at [1381, 203] on div "Utilities 3 3" at bounding box center [1393, 191] width 98 height 31
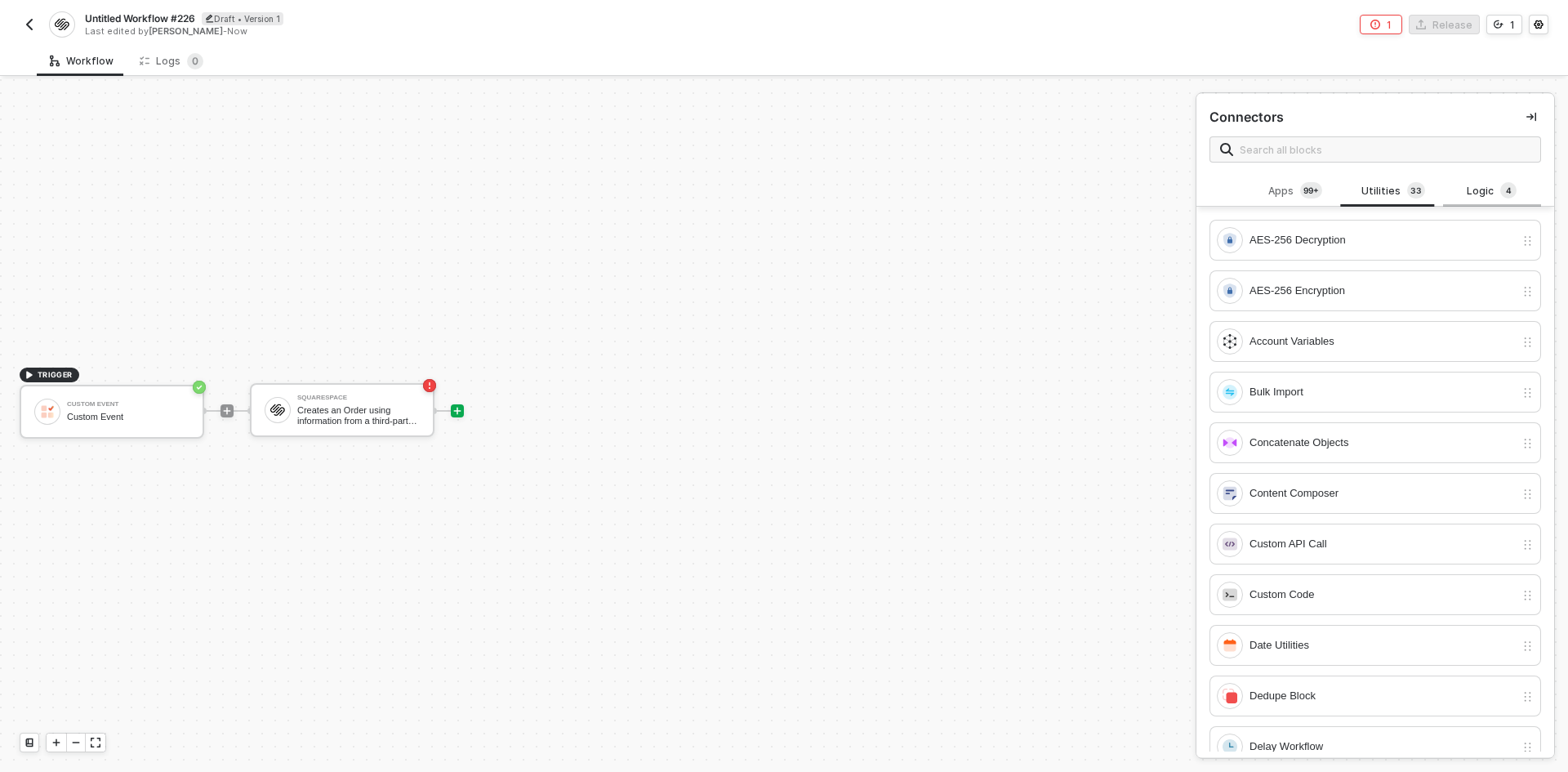
click at [1482, 179] on div "Logic 4" at bounding box center [1492, 191] width 98 height 31
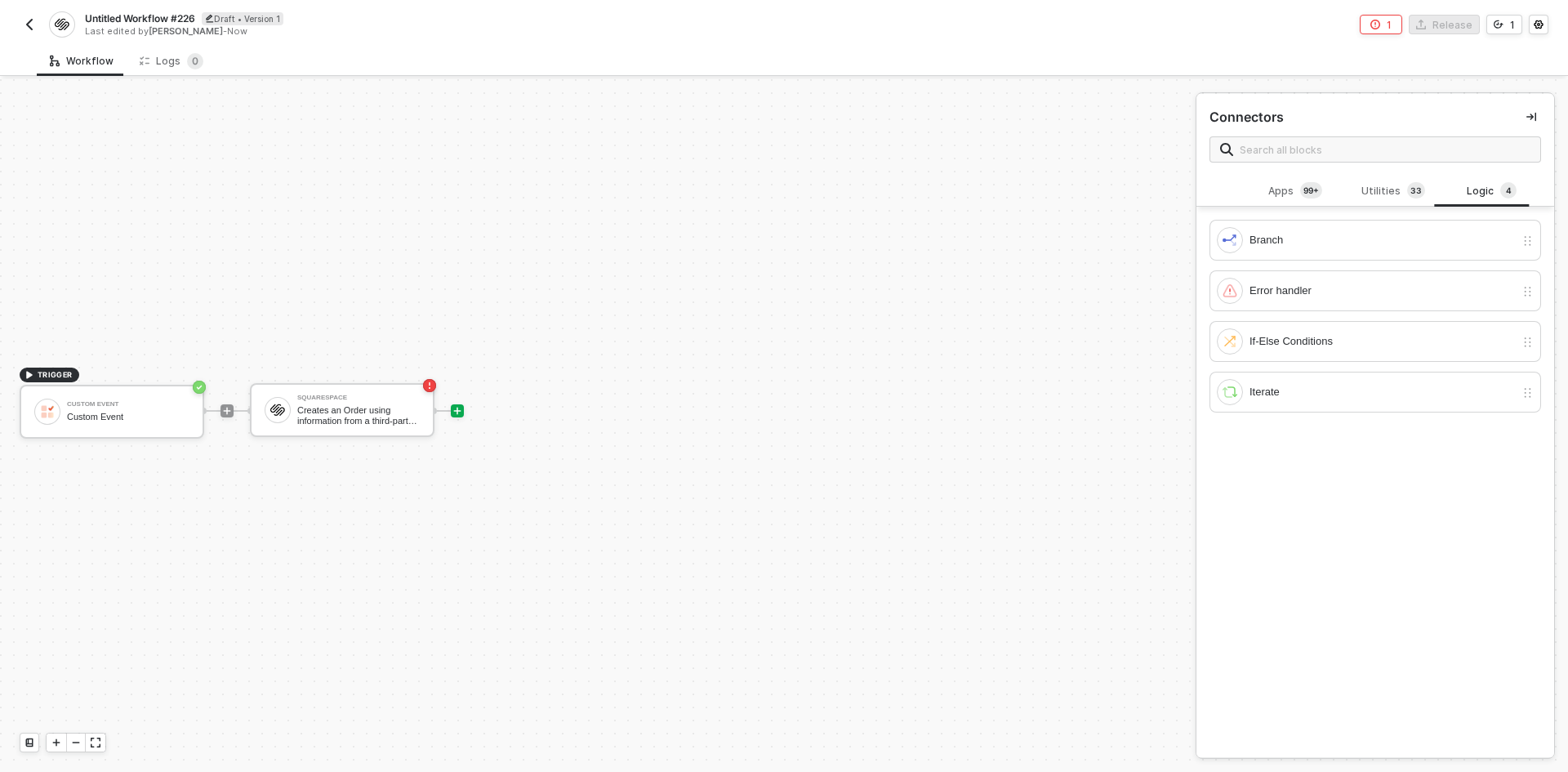
click at [36, 26] on button "button" at bounding box center [29, 25] width 20 height 20
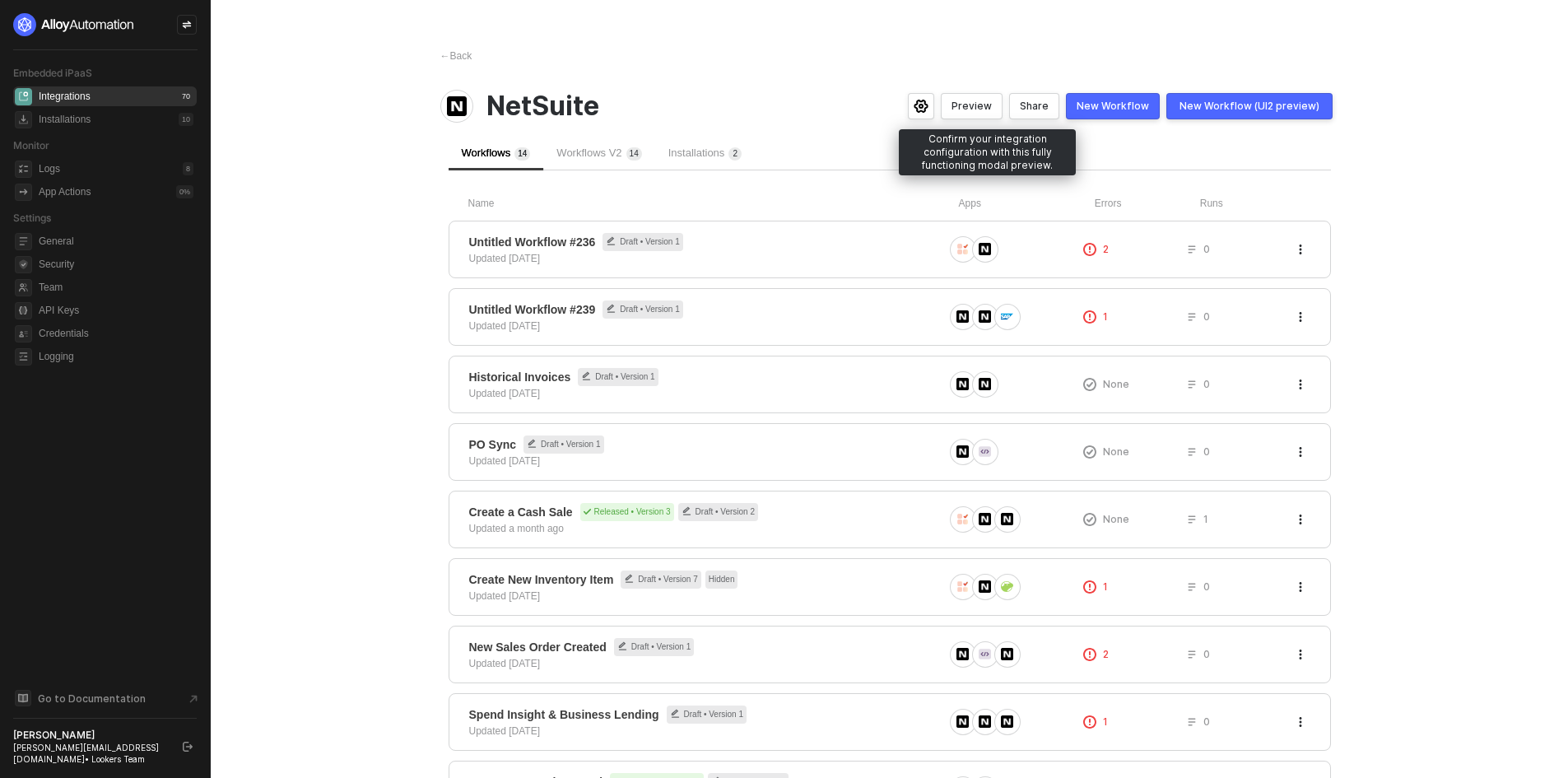
click at [988, 113] on button "Preview" at bounding box center [971, 106] width 61 height 27
click at [123, 169] on div "Logs 8" at bounding box center [116, 169] width 154 height 20
